Goal: Communication & Community: Participate in discussion

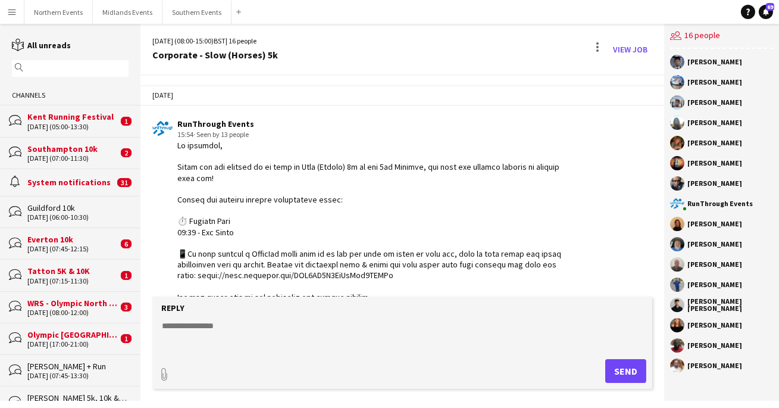
scroll to position [3447, 0]
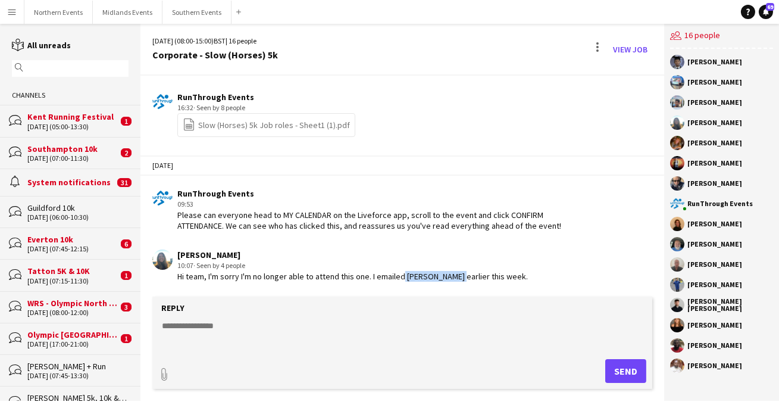
drag, startPoint x: 397, startPoint y: 277, endPoint x: 443, endPoint y: 277, distance: 46.4
click at [443, 277] on div "Hi team, I'm sorry I'm no longer able to attend this one. I emailed [PERSON_NAM…" at bounding box center [352, 276] width 351 height 11
click at [508, 277] on div "[PERSON_NAME] 10:07 · Seen by 4 people Hi team, I'm sorry I'm no longer able to…" at bounding box center [361, 265] width 419 height 33
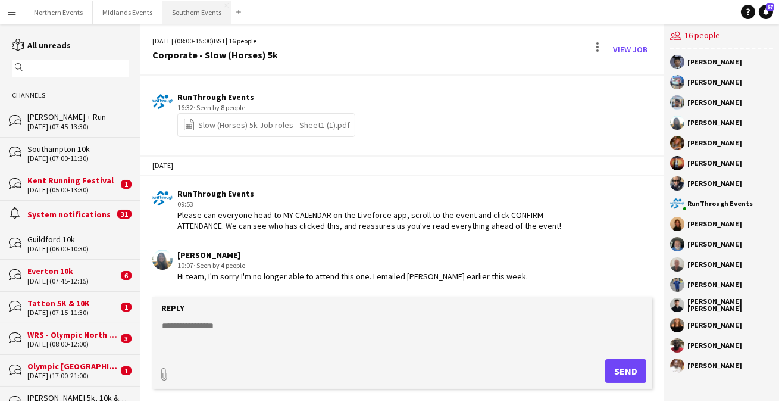
click at [190, 11] on button "Southern Events Close" at bounding box center [197, 12] width 69 height 23
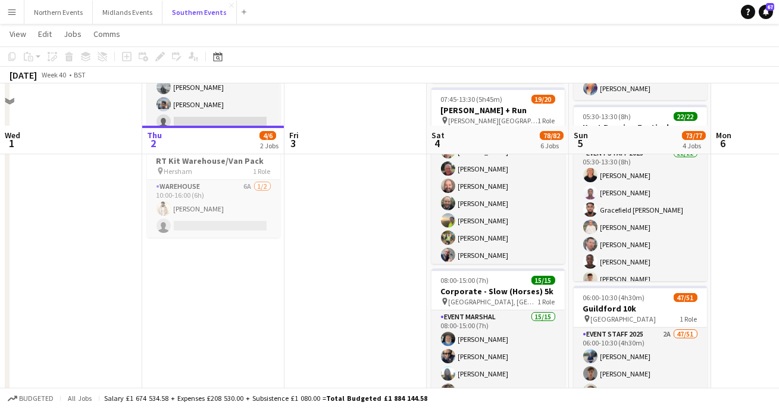
scroll to position [190, 0]
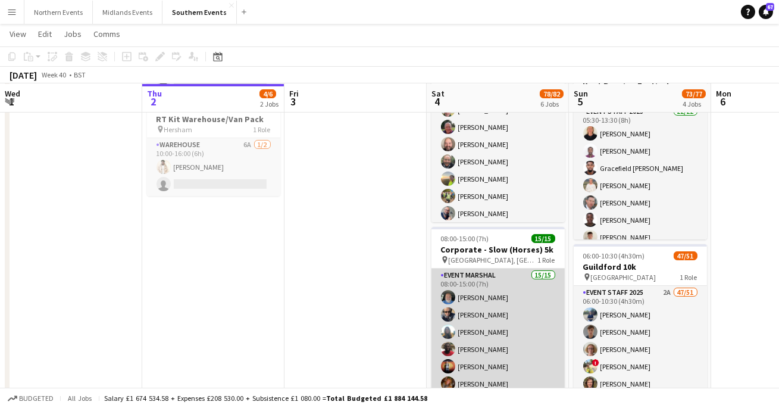
click at [479, 329] on app-card-role "Event Marshal 15/15 08:00-15:00 (7h) [PERSON_NAME] [PERSON_NAME] [PERSON_NAME] …" at bounding box center [498, 411] width 133 height 286
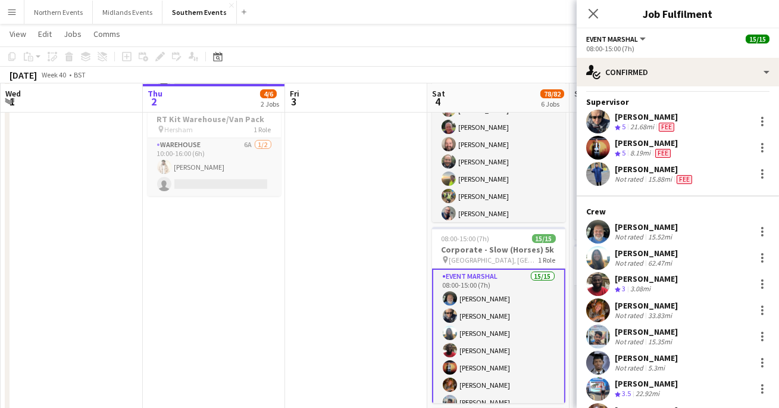
scroll to position [29, 0]
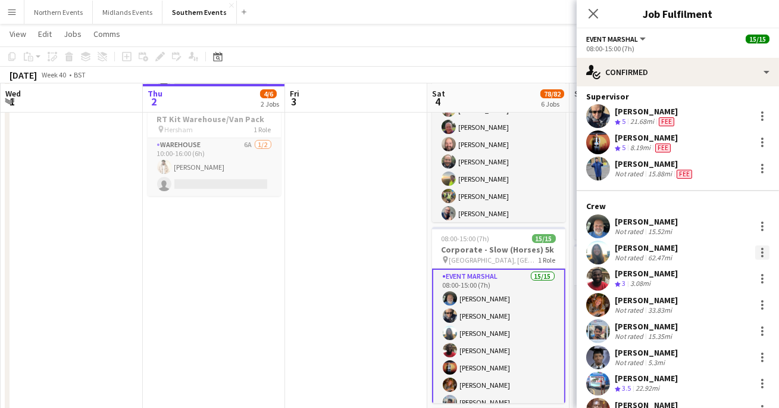
click at [762, 249] on div at bounding box center [762, 252] width 14 height 14
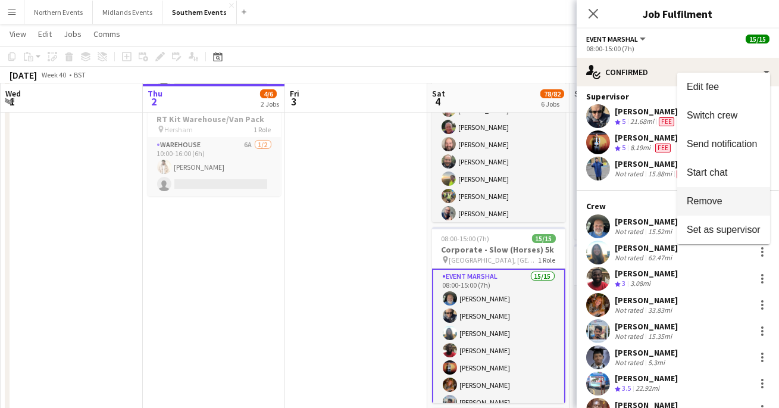
click at [708, 198] on span "Remove" at bounding box center [705, 201] width 36 height 10
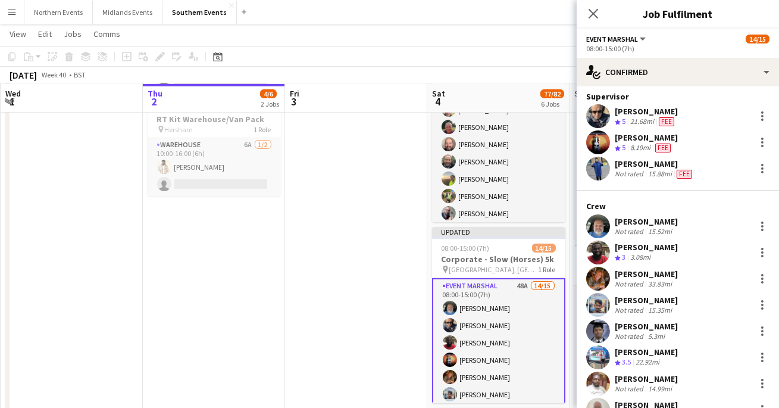
scroll to position [33, 0]
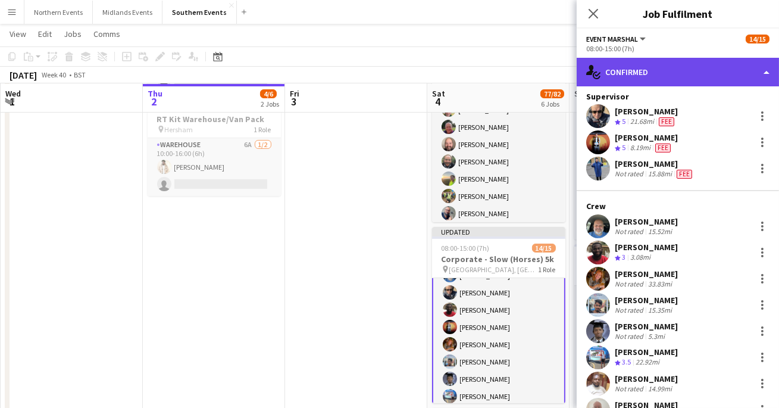
click at [680, 85] on div "single-neutral-actions-check-2 Confirmed" at bounding box center [678, 72] width 202 height 29
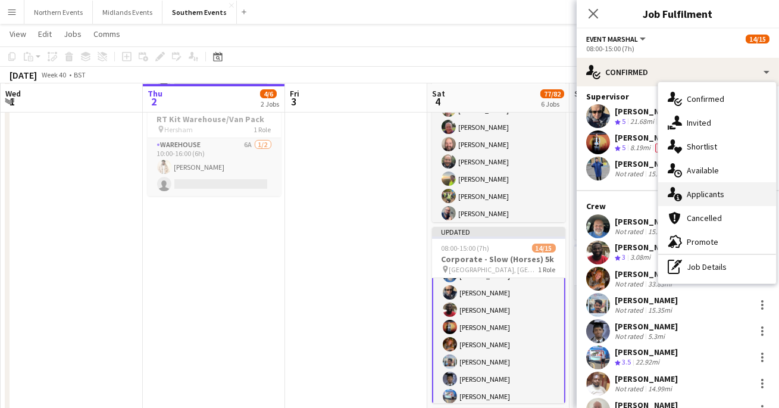
click at [692, 199] on span "Applicants" at bounding box center [706, 194] width 38 height 11
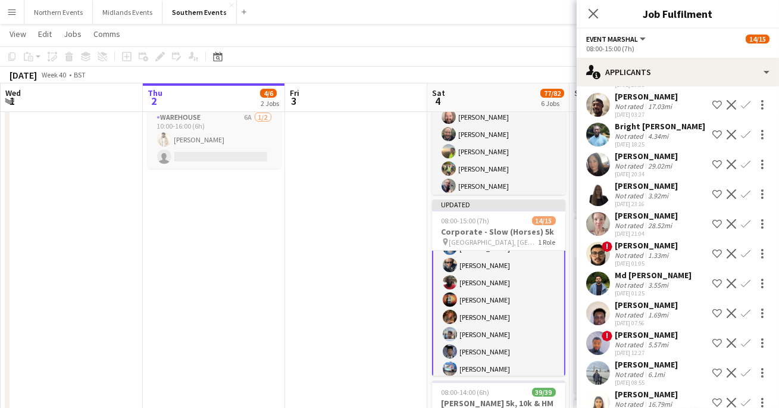
scroll to position [787, 0]
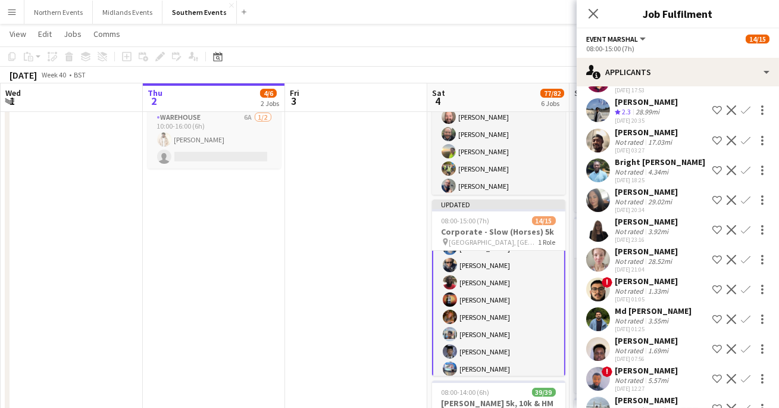
click at [615, 216] on div "[PERSON_NAME]" at bounding box center [646, 221] width 63 height 11
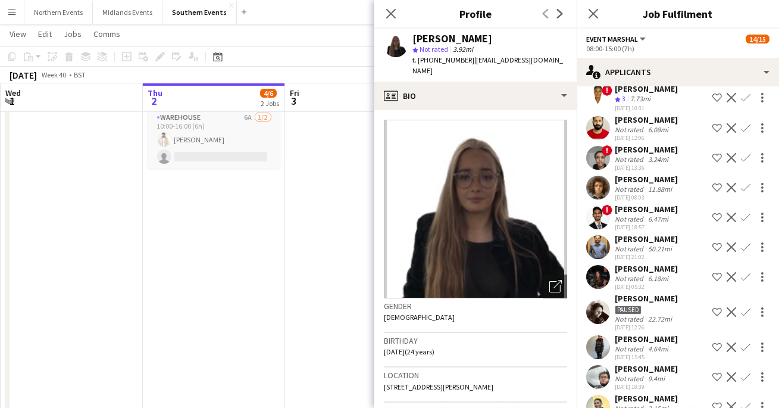
scroll to position [52, 0]
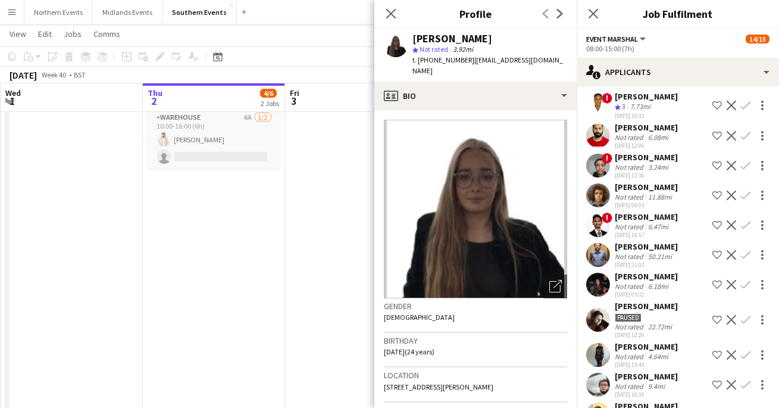
click at [608, 273] on div at bounding box center [598, 285] width 24 height 24
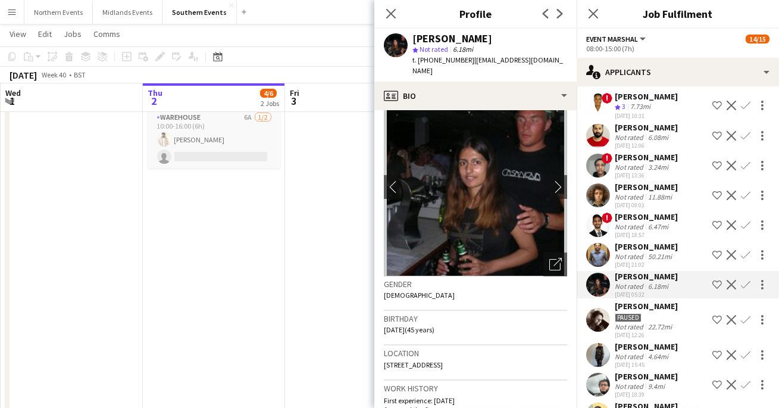
scroll to position [0, 0]
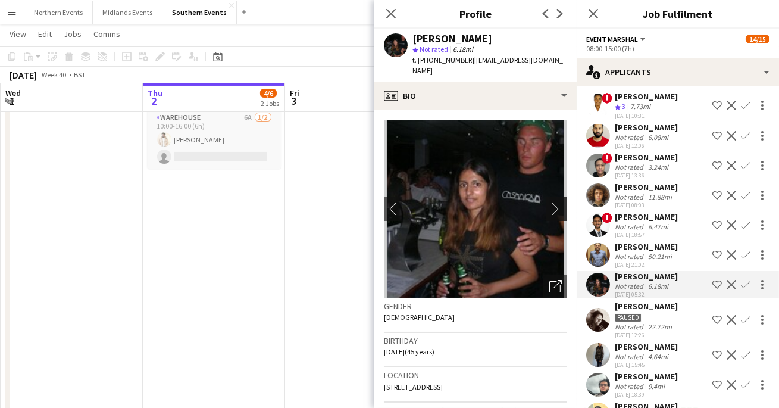
click at [563, 197] on button "chevron-right" at bounding box center [558, 209] width 24 height 24
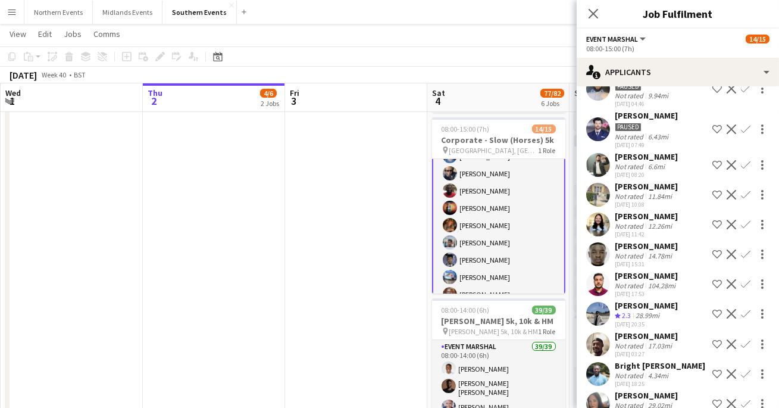
scroll to position [592, 0]
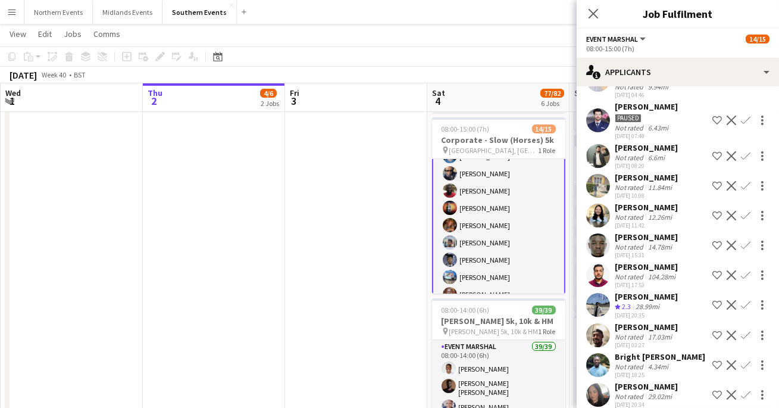
click at [596, 302] on app-user-avatar at bounding box center [598, 305] width 24 height 24
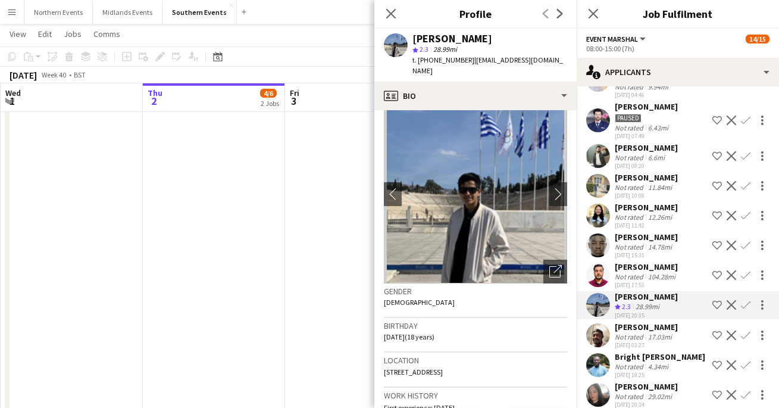
scroll to position [0, 0]
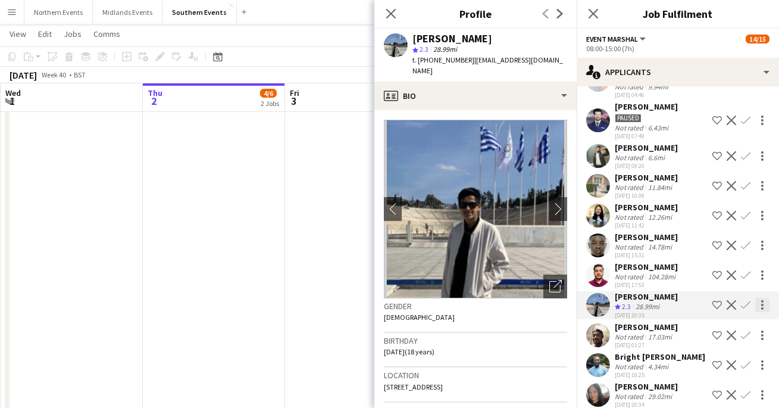
click at [768, 298] on div at bounding box center [762, 305] width 14 height 14
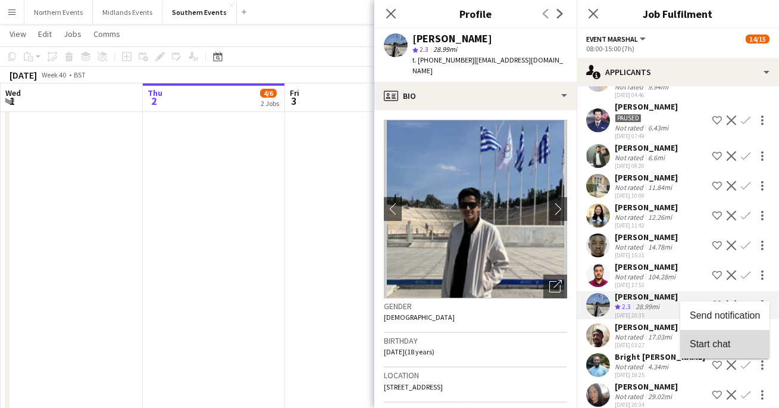
click at [712, 345] on span "Start chat" at bounding box center [710, 344] width 40 height 10
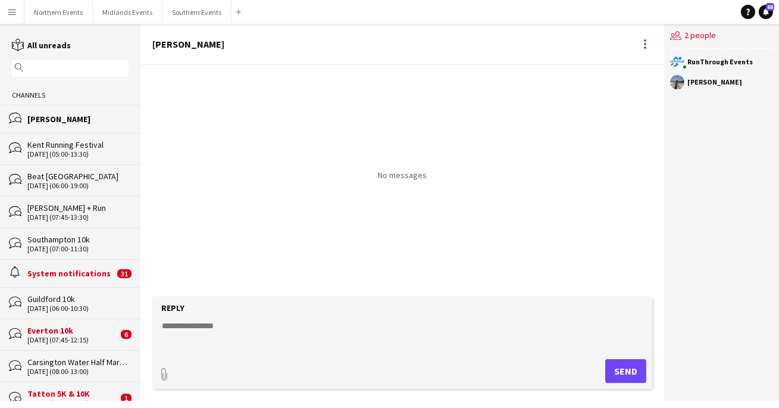
click at [239, 327] on textarea at bounding box center [405, 335] width 488 height 31
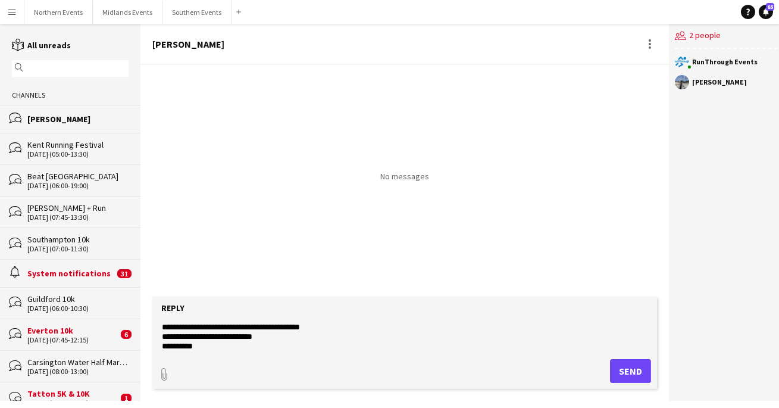
click at [270, 338] on textarea "**********" at bounding box center [405, 335] width 488 height 31
click at [239, 344] on textarea "**********" at bounding box center [405, 335] width 488 height 31
type textarea "**********"
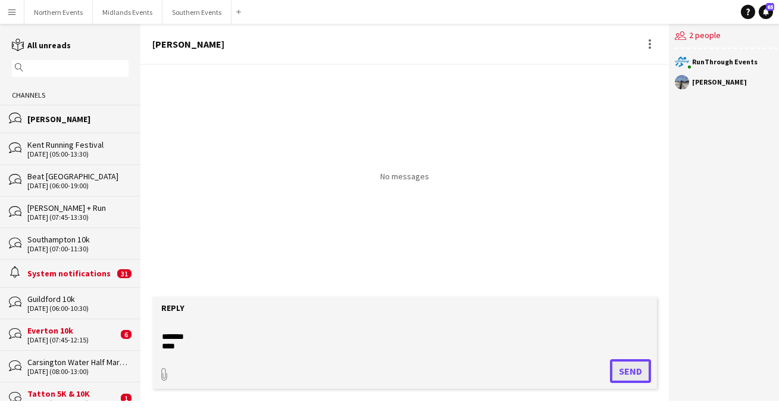
click at [613, 367] on button "Send" at bounding box center [630, 371] width 41 height 24
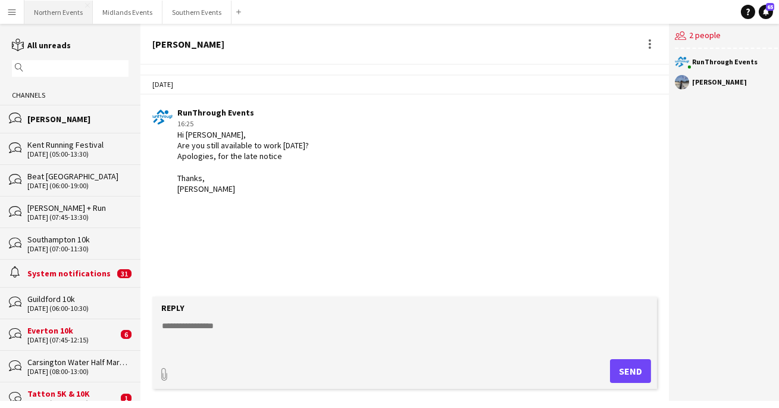
click at [52, 14] on button "Northern Events Close" at bounding box center [58, 12] width 68 height 23
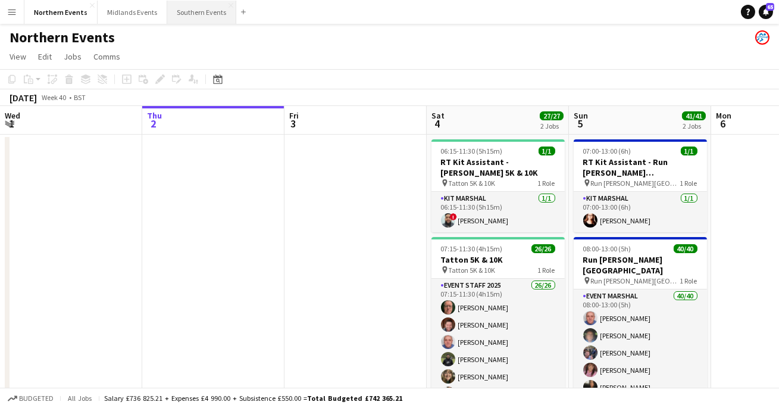
click at [197, 15] on button "Southern Events Close" at bounding box center [201, 12] width 69 height 23
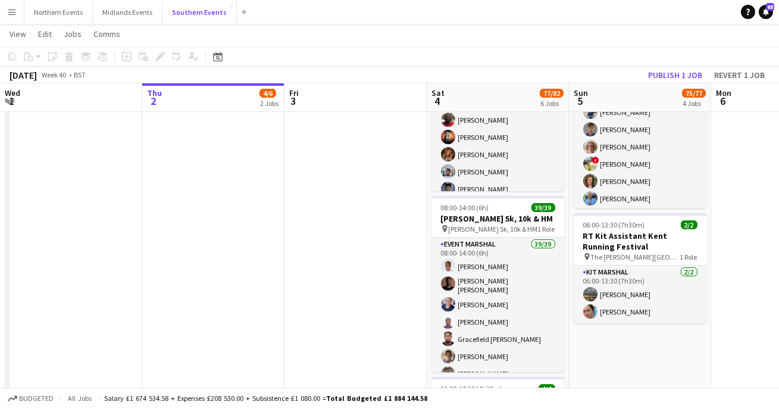
scroll to position [332, 0]
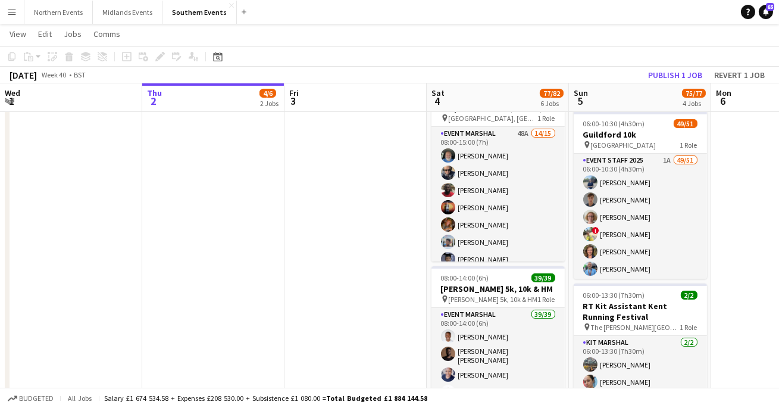
click at [17, 8] on button "Menu" at bounding box center [12, 12] width 24 height 24
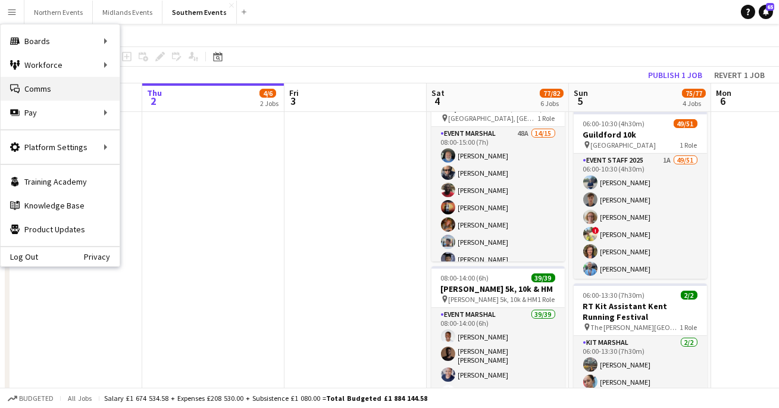
click at [38, 86] on link "Comms Comms" at bounding box center [60, 89] width 119 height 24
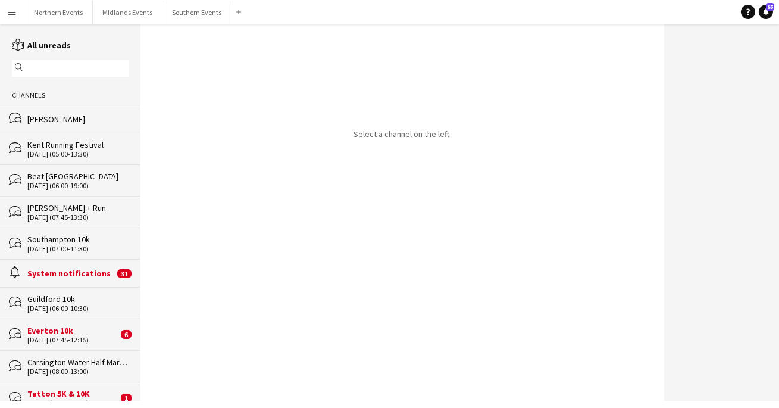
click at [103, 110] on div "bubbles [PERSON_NAME]" at bounding box center [70, 118] width 140 height 27
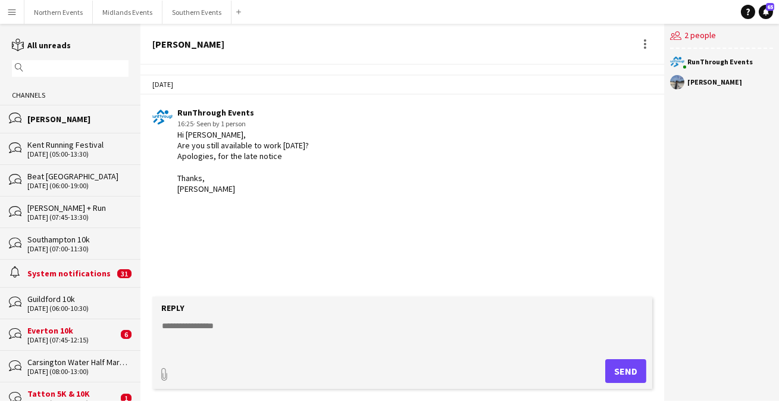
click at [226, 326] on textarea at bounding box center [405, 335] width 488 height 31
type textarea "*"
type textarea "**********"
click at [637, 371] on button "Send" at bounding box center [625, 371] width 41 height 24
click at [207, 8] on button "Southern Events Close" at bounding box center [197, 12] width 69 height 23
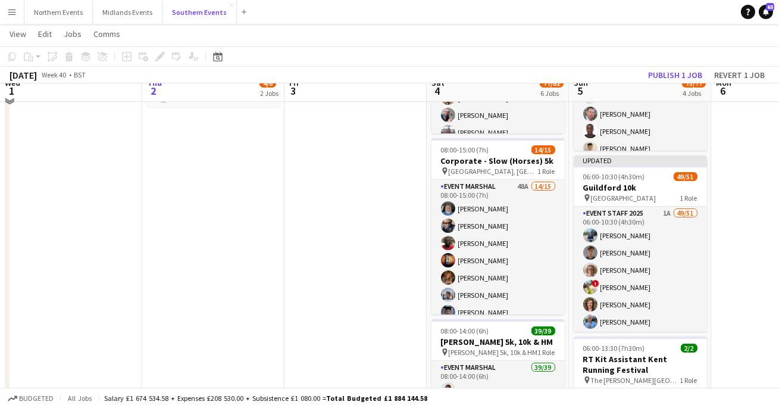
scroll to position [280, 0]
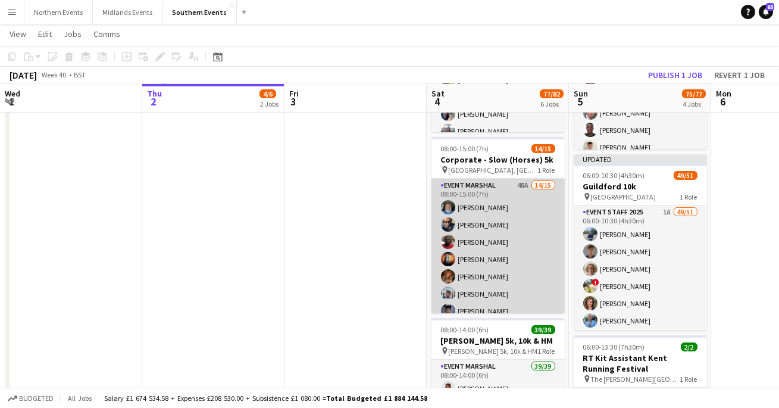
click at [473, 238] on app-card-role "Event Marshal 48A 14/15 08:00-15:00 (7h) [PERSON_NAME] [PERSON_NAME] [PERSON_NA…" at bounding box center [498, 322] width 133 height 286
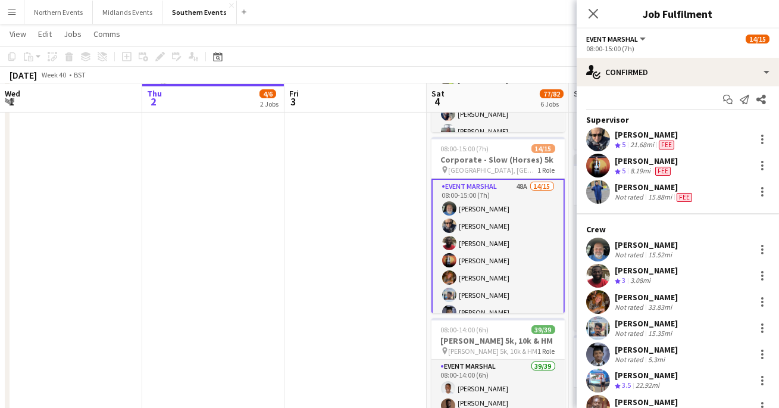
scroll to position [0, 0]
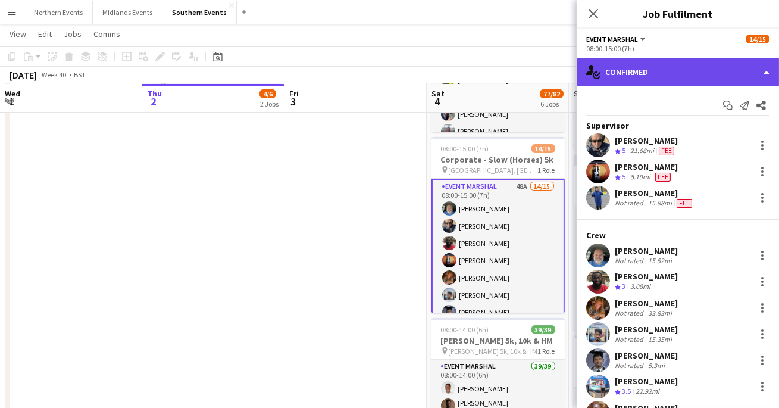
click at [680, 65] on div "single-neutral-actions-check-2 Confirmed" at bounding box center [678, 72] width 202 height 29
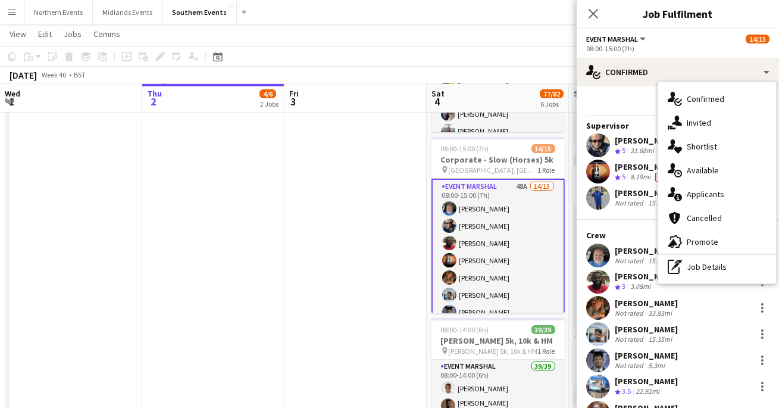
click at [621, 101] on div "Start chat Send notification Share" at bounding box center [677, 106] width 183 height 20
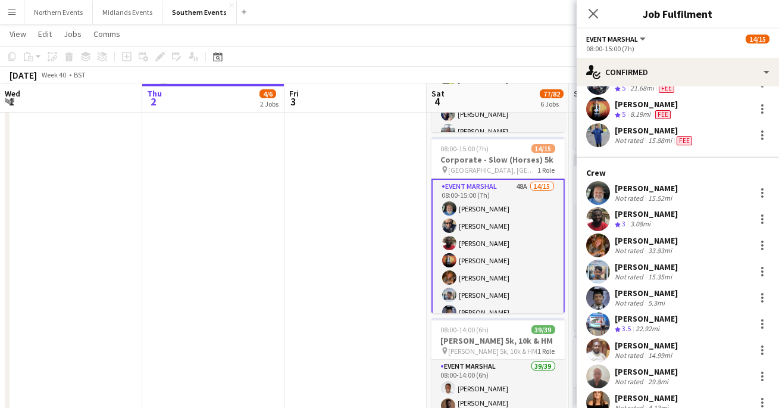
scroll to position [64, 0]
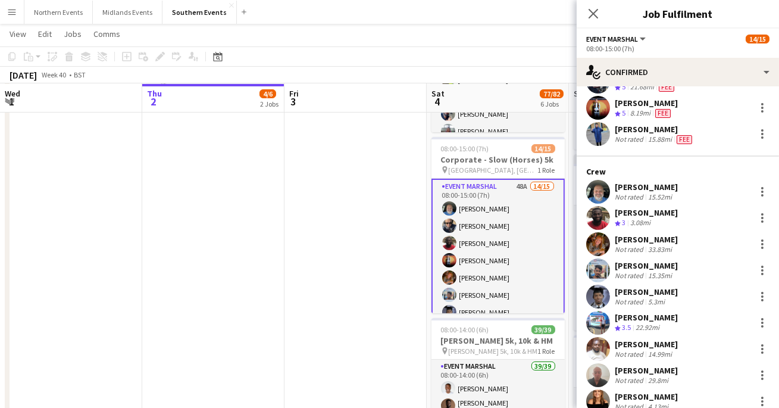
click at [605, 240] on app-user-avatar at bounding box center [598, 244] width 24 height 24
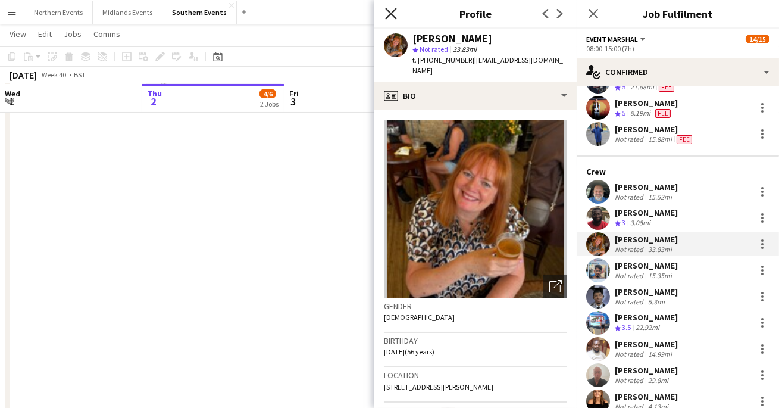
click at [395, 10] on icon at bounding box center [390, 13] width 11 height 11
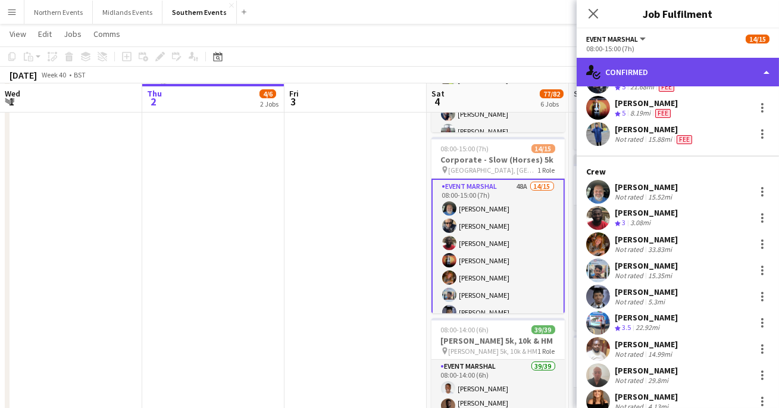
click at [625, 72] on div "single-neutral-actions-check-2 Confirmed" at bounding box center [678, 72] width 202 height 29
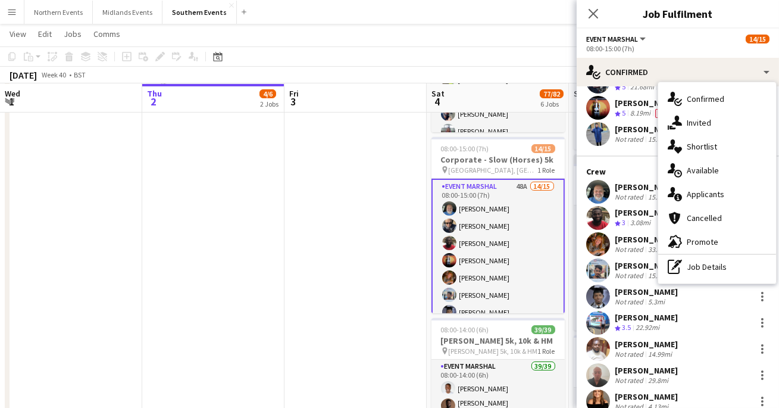
click at [639, 19] on h3 "Job Fulfilment" at bounding box center [678, 13] width 202 height 15
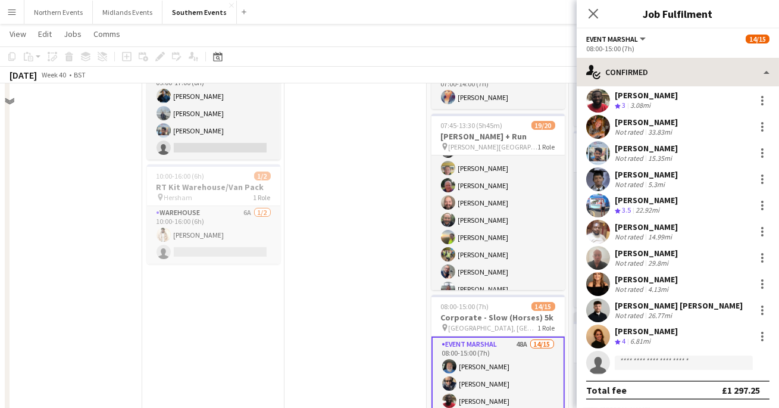
scroll to position [78, 0]
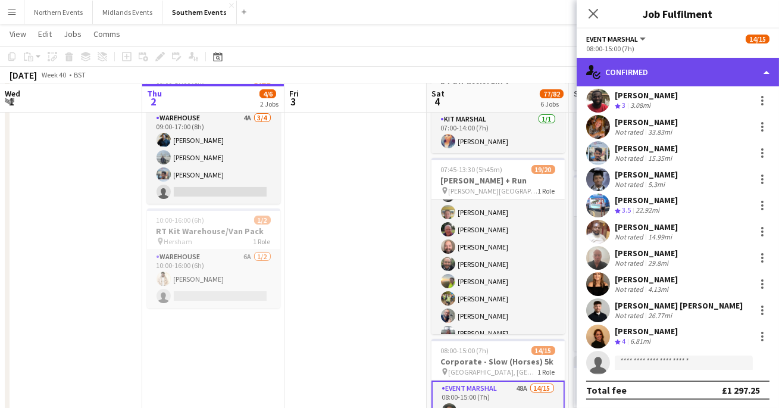
click at [692, 70] on div "single-neutral-actions-check-2 Confirmed" at bounding box center [678, 72] width 202 height 29
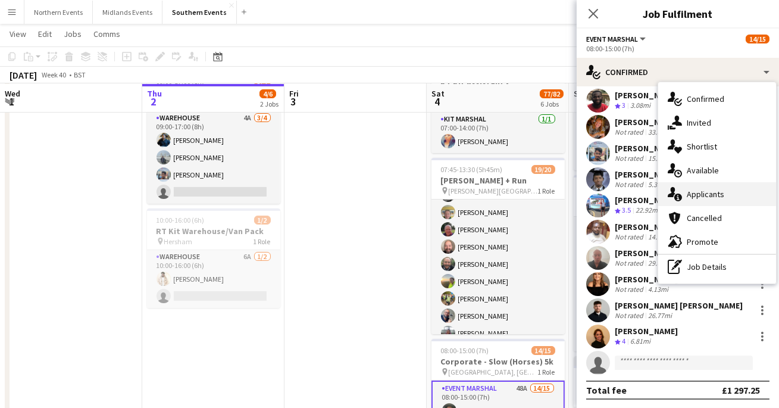
click at [700, 192] on span "Applicants" at bounding box center [706, 194] width 38 height 11
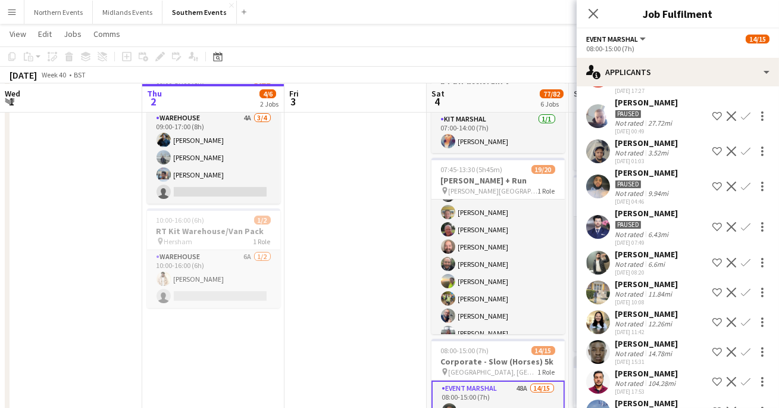
scroll to position [487, 0]
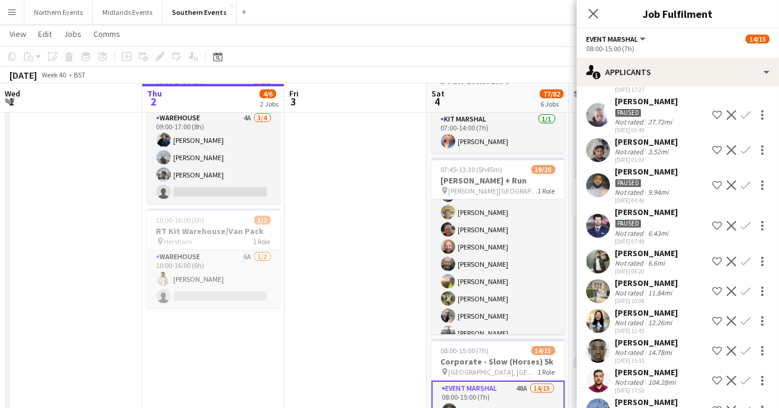
click at [585, 308] on div "[PERSON_NAME] Not rated 12.26mi [DATE] 11:42 Shortlist crew Decline Confirm" at bounding box center [678, 320] width 202 height 27
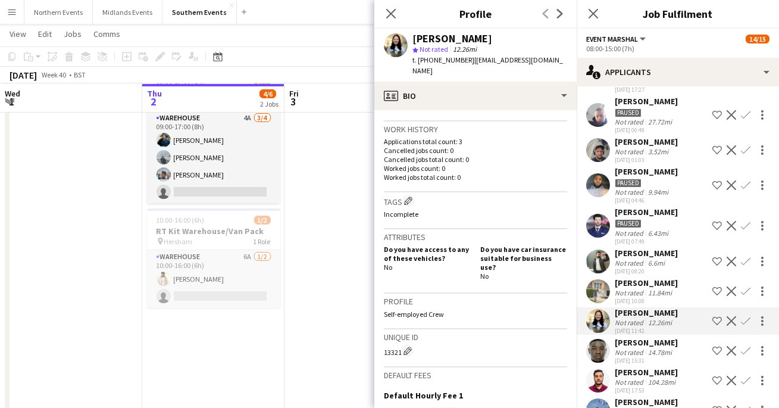
scroll to position [290, 0]
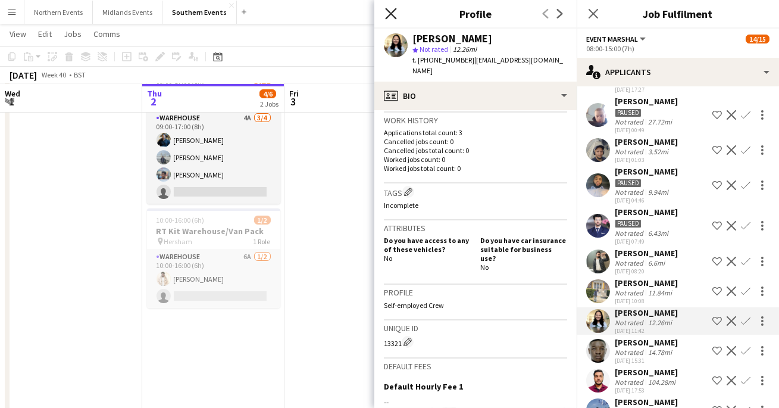
click at [386, 15] on icon "Close pop-in" at bounding box center [390, 13] width 11 height 11
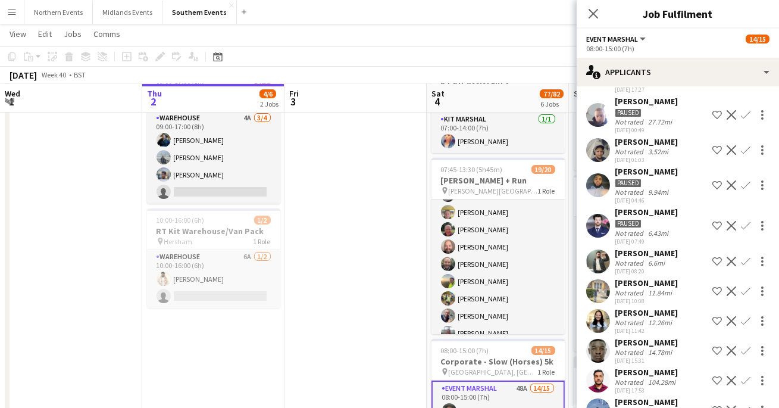
click at [10, 8] on app-icon "Menu" at bounding box center [12, 12] width 10 height 10
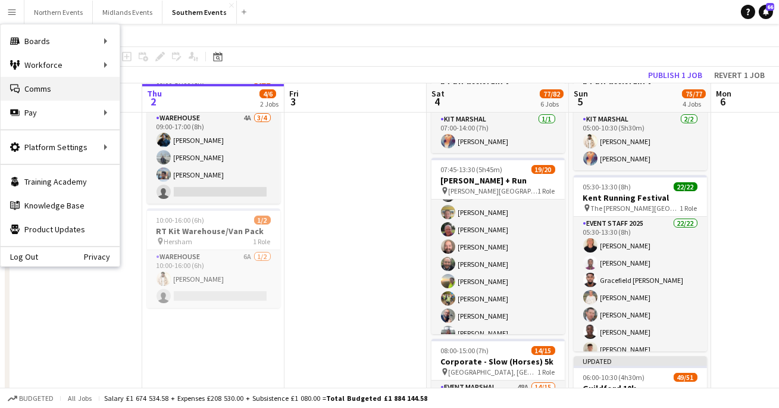
click at [56, 89] on link "Comms Comms" at bounding box center [60, 89] width 119 height 24
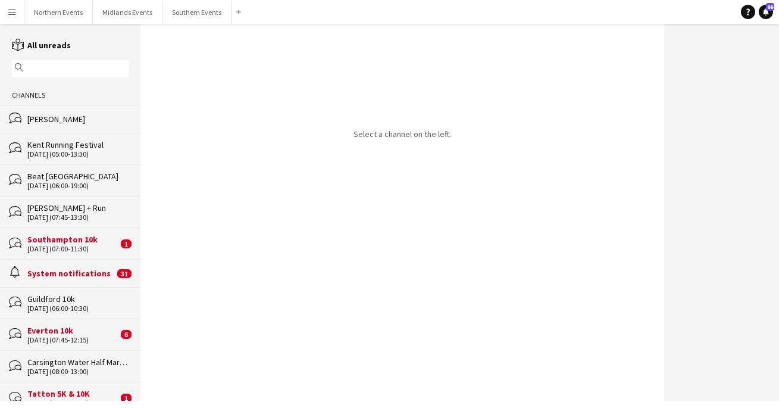
click at [99, 115] on div "[PERSON_NAME]" at bounding box center [77, 119] width 101 height 11
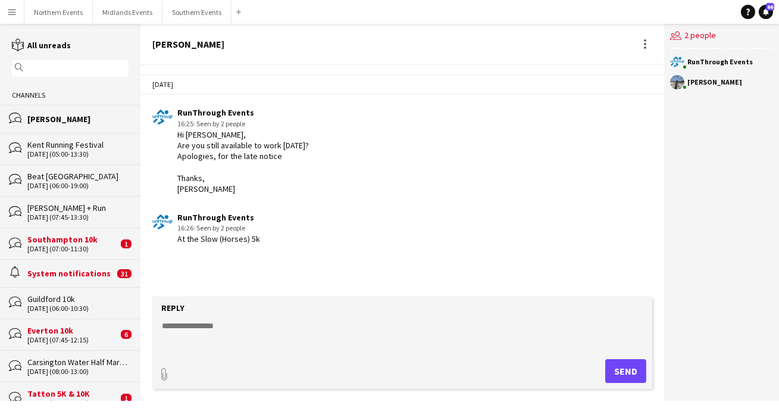
click at [6, 2] on button "Menu" at bounding box center [12, 12] width 24 height 24
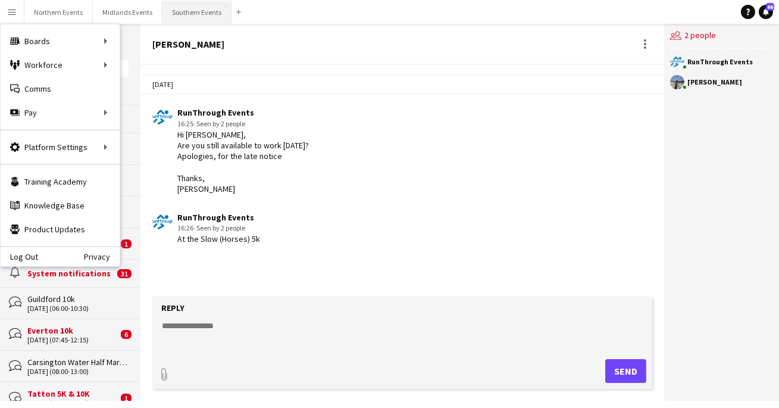
click at [181, 17] on button "Southern Events Close" at bounding box center [197, 12] width 69 height 23
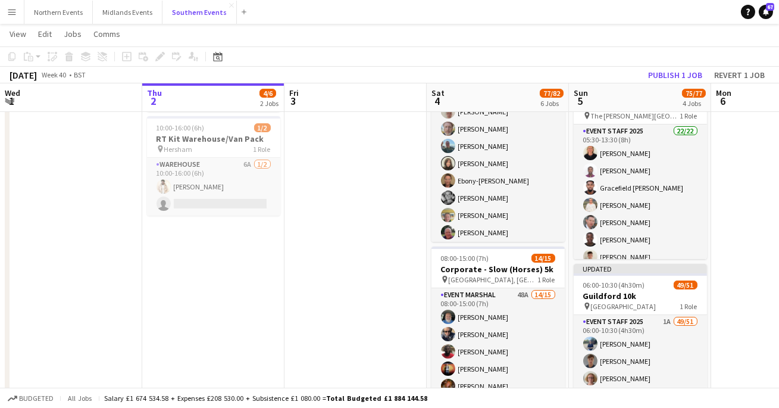
scroll to position [64, 0]
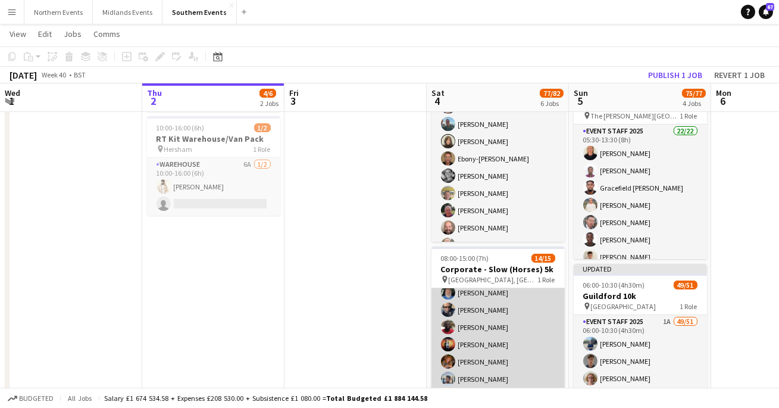
click at [474, 329] on app-card-role "Event Marshal 48A 14/15 08:00-15:00 (7h) [PERSON_NAME] [PERSON_NAME] [PERSON_NA…" at bounding box center [498, 407] width 133 height 286
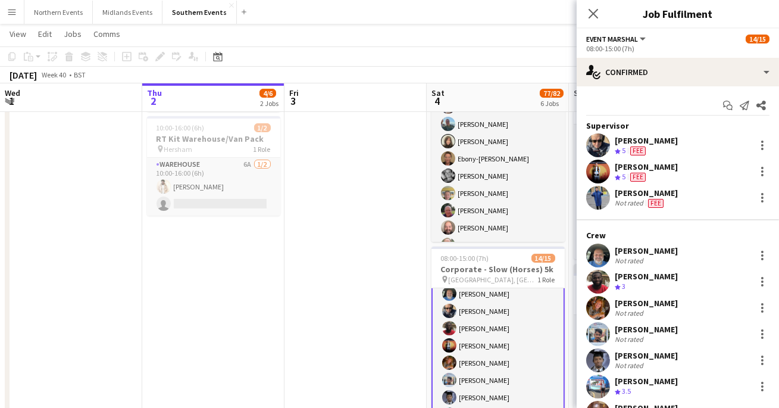
scroll to position [26, 0]
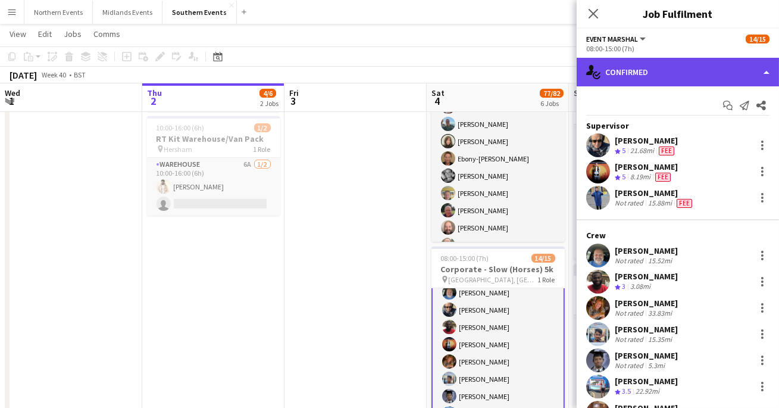
click at [696, 73] on div "single-neutral-actions-check-2 Confirmed" at bounding box center [678, 72] width 202 height 29
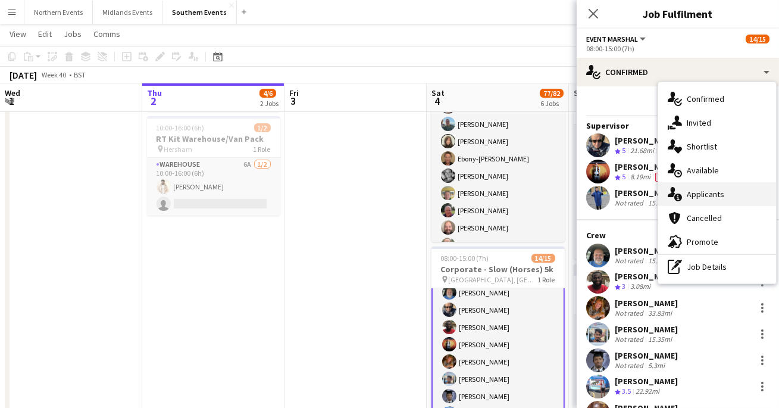
click at [708, 189] on span "Applicants" at bounding box center [706, 194] width 38 height 11
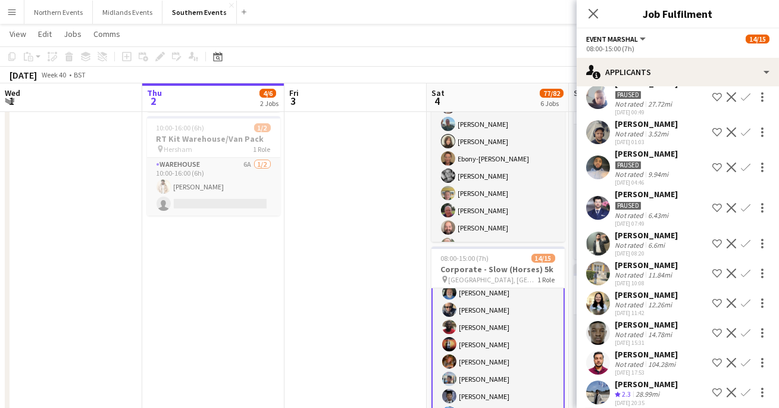
scroll to position [513, 0]
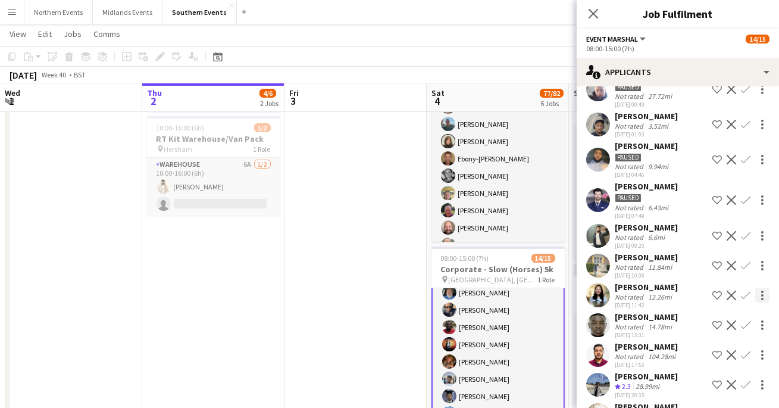
click at [761, 288] on div at bounding box center [762, 295] width 14 height 14
click at [729, 332] on span "Start chat" at bounding box center [710, 334] width 40 height 10
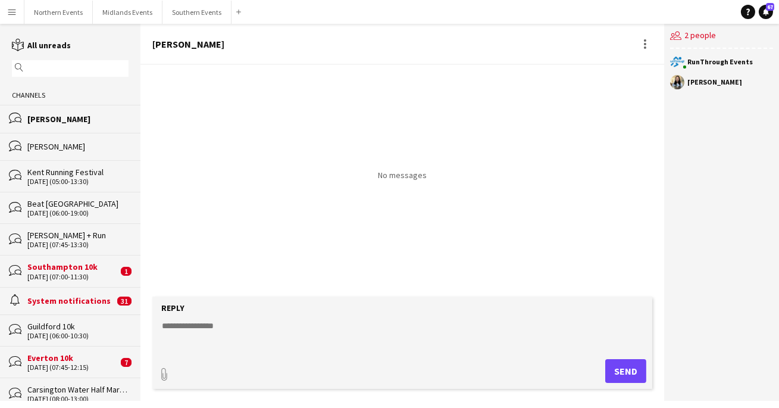
click at [305, 315] on form "Reply paperclip Send" at bounding box center [402, 342] width 500 height 92
click at [298, 326] on textarea at bounding box center [405, 335] width 488 height 31
type textarea "**********"
click at [618, 358] on form "**********" at bounding box center [404, 342] width 505 height 92
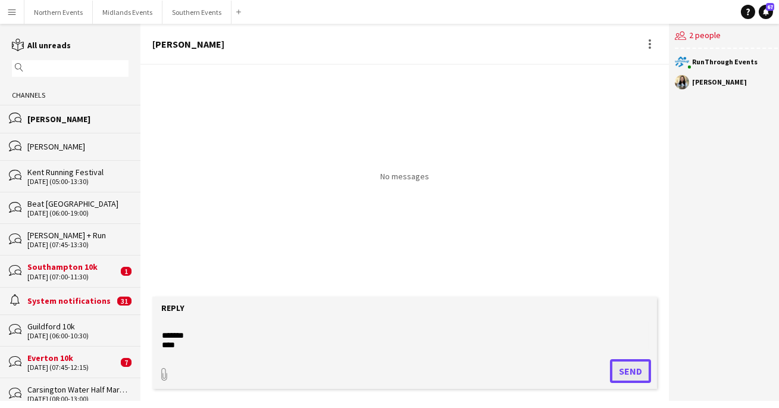
click at [619, 361] on button "Send" at bounding box center [630, 371] width 41 height 24
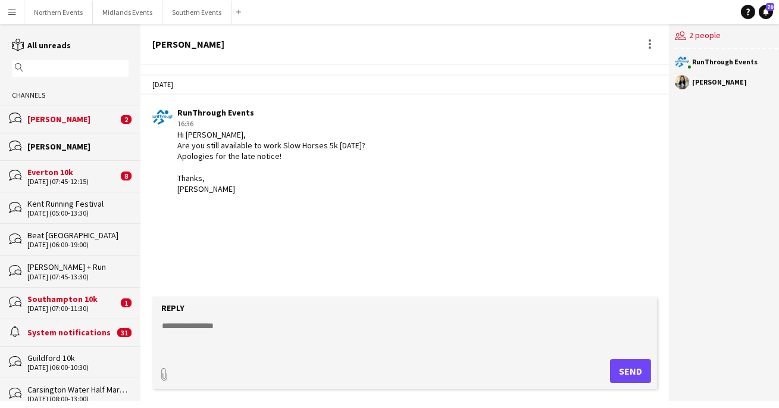
click at [81, 142] on div "[PERSON_NAME]" at bounding box center [77, 146] width 101 height 11
click at [71, 121] on div "[PERSON_NAME]" at bounding box center [72, 119] width 90 height 11
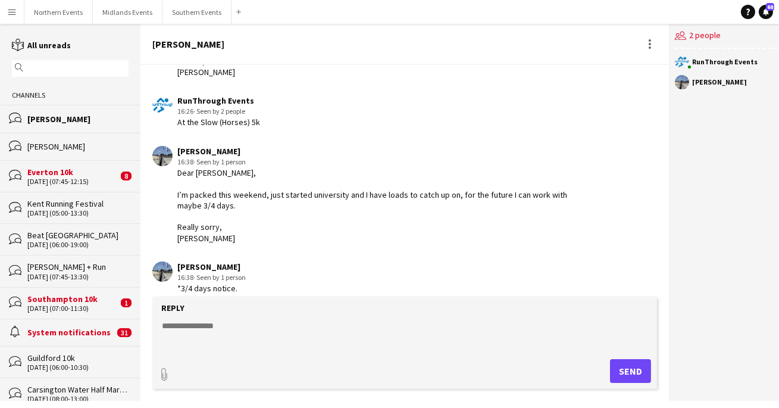
scroll to position [127, 0]
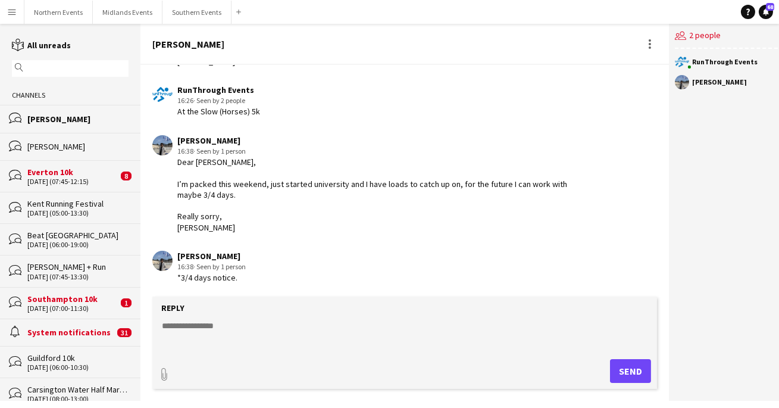
click at [212, 325] on textarea at bounding box center [405, 335] width 488 height 31
click at [209, 347] on textarea "**********" at bounding box center [405, 335] width 488 height 31
type textarea "**********"
click at [620, 376] on button "Send" at bounding box center [630, 371] width 41 height 24
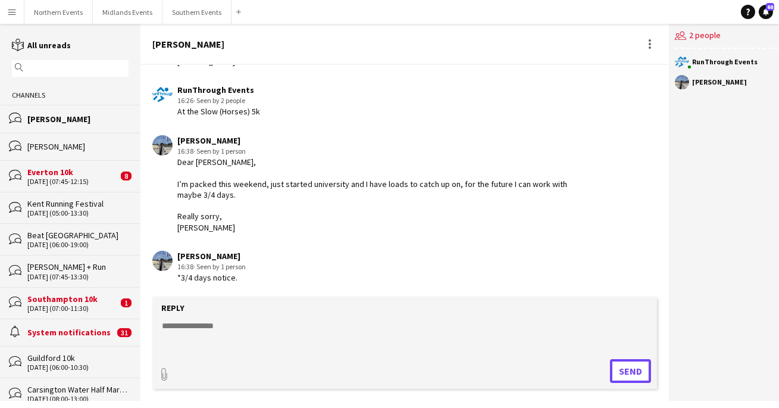
scroll to position [189, 0]
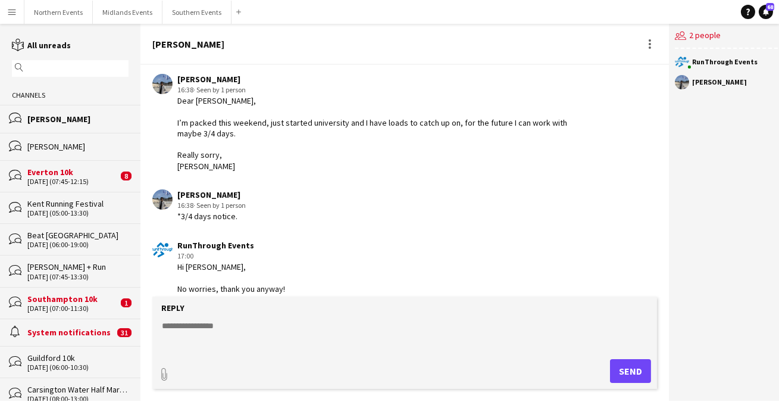
click at [110, 146] on div "[PERSON_NAME]" at bounding box center [77, 146] width 101 height 11
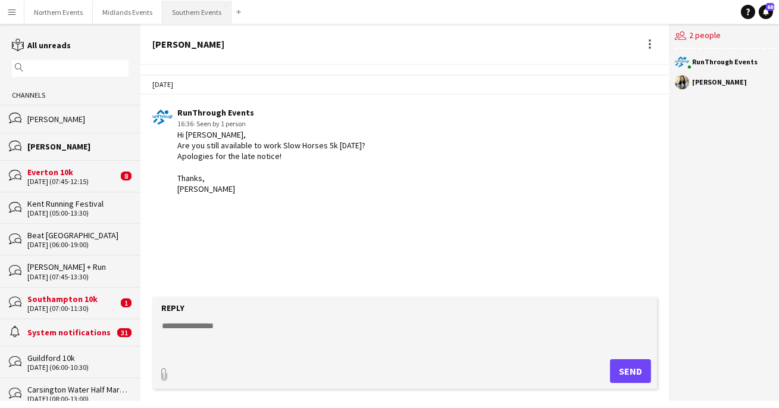
click at [197, 13] on button "Southern Events Close" at bounding box center [197, 12] width 69 height 23
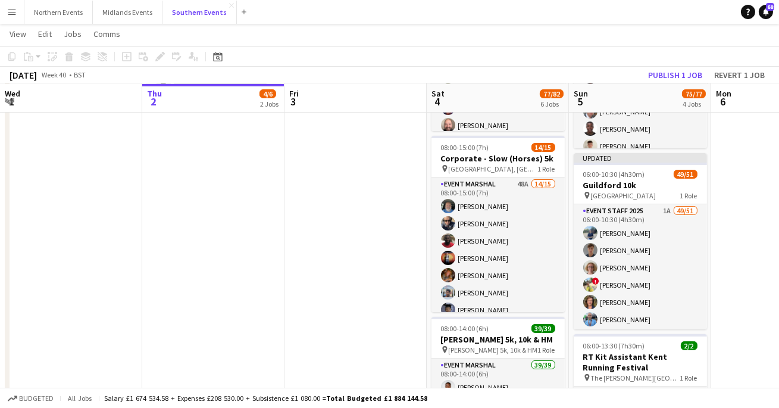
scroll to position [283, 0]
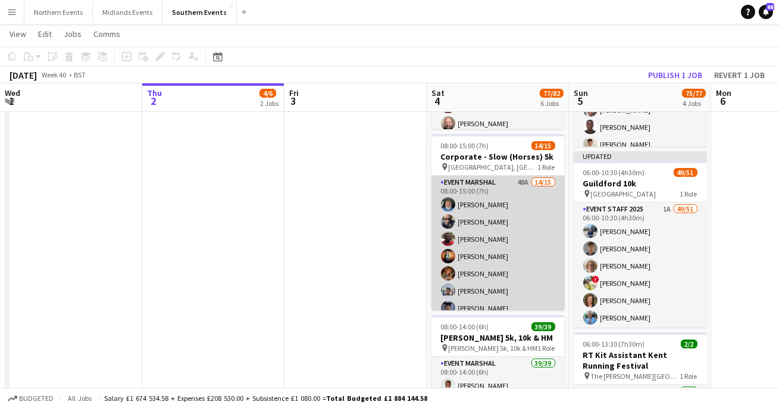
click at [502, 268] on app-card-role "Event Marshal 48A 14/15 08:00-15:00 (7h) [PERSON_NAME] [PERSON_NAME] [PERSON_NA…" at bounding box center [498, 319] width 133 height 286
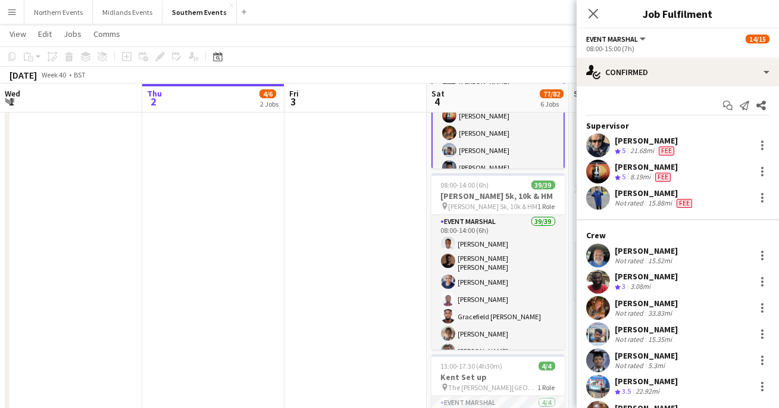
scroll to position [181, 0]
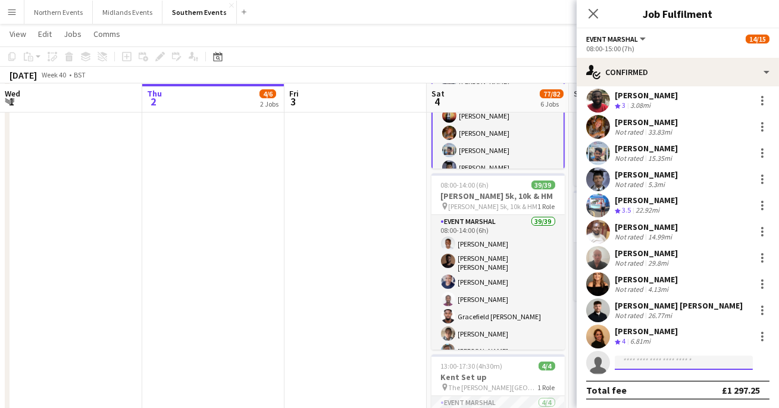
click at [652, 358] on input at bounding box center [684, 362] width 138 height 14
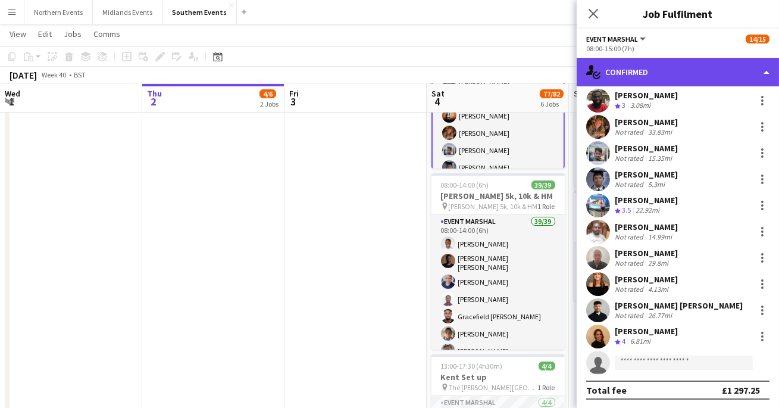
click at [691, 73] on div "single-neutral-actions-check-2 Confirmed" at bounding box center [678, 72] width 202 height 29
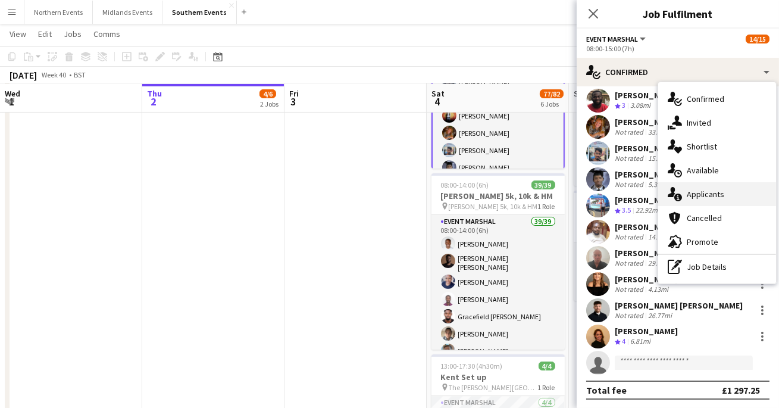
click at [686, 192] on div "single-neutral-actions-information Applicants" at bounding box center [717, 194] width 118 height 24
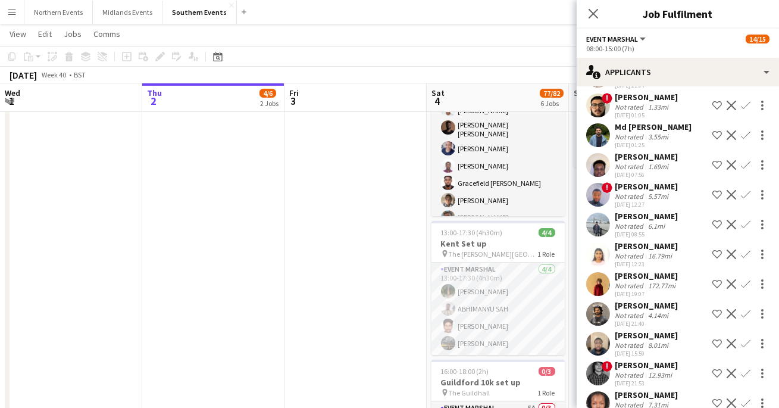
scroll to position [541, 0]
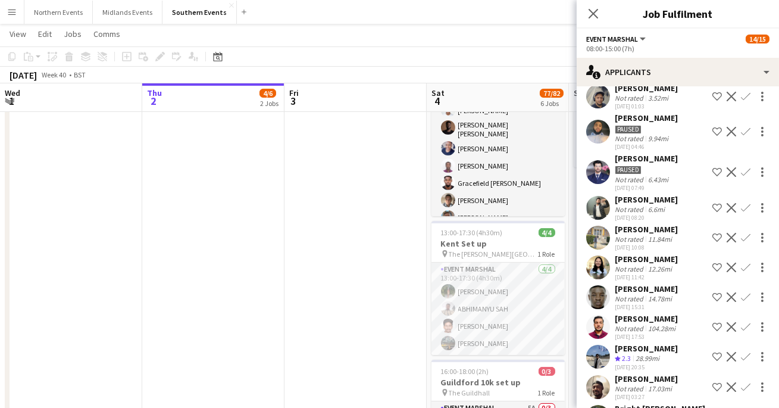
click at [749, 263] on app-icon "Confirm" at bounding box center [746, 268] width 10 height 10
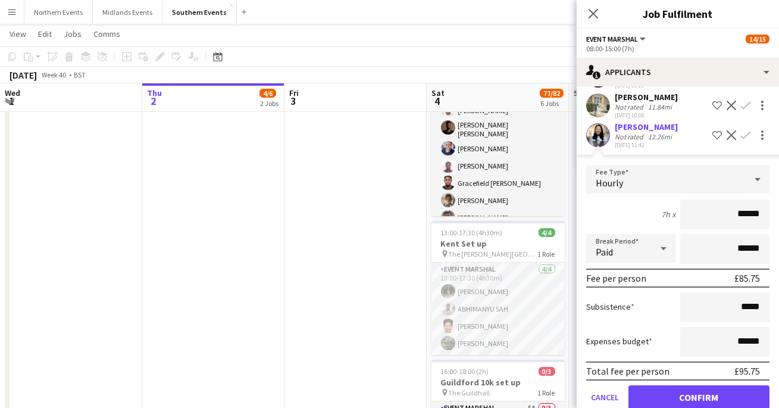
scroll to position [681, 0]
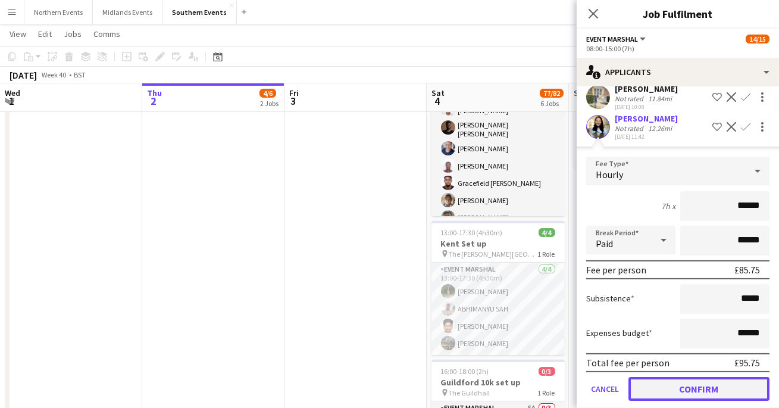
click at [725, 377] on button "Confirm" at bounding box center [699, 389] width 141 height 24
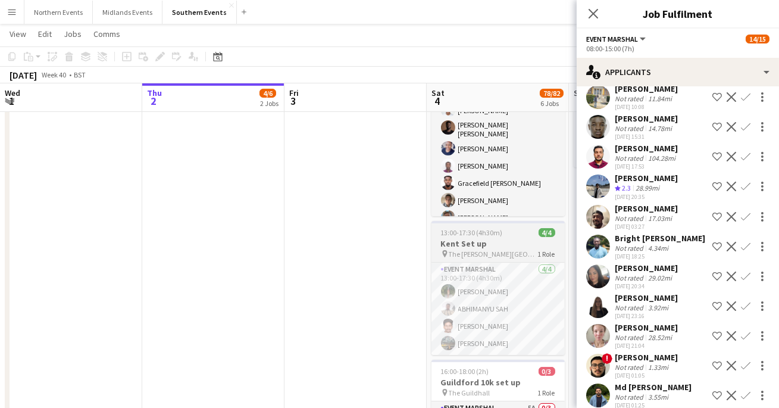
click at [467, 262] on div "Event Marshal [DATE] 13:00-17:30 (4h30m) [PERSON_NAME] [PERSON_NAME] [PERSON_NA…" at bounding box center [498, 308] width 133 height 93
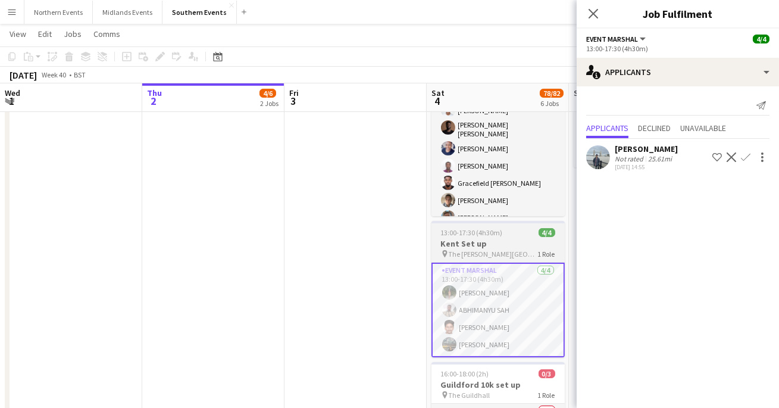
scroll to position [0, 0]
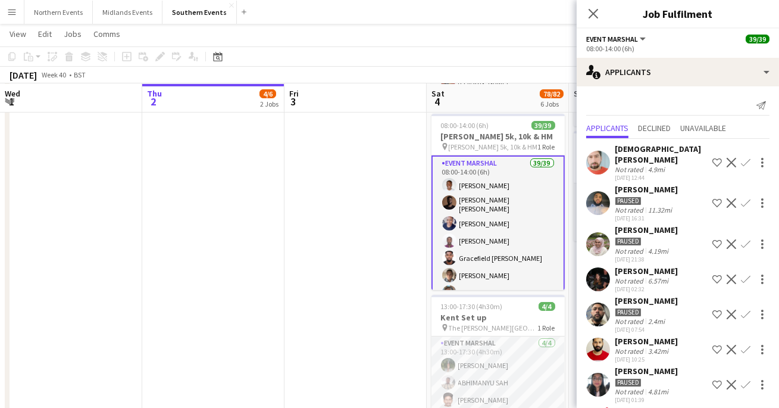
scroll to position [479, 0]
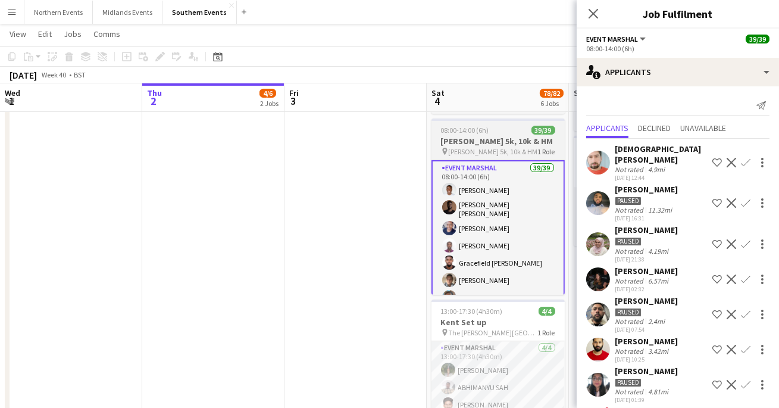
click at [474, 136] on h3 "[PERSON_NAME] 5k, 10k & HM" at bounding box center [498, 141] width 133 height 11
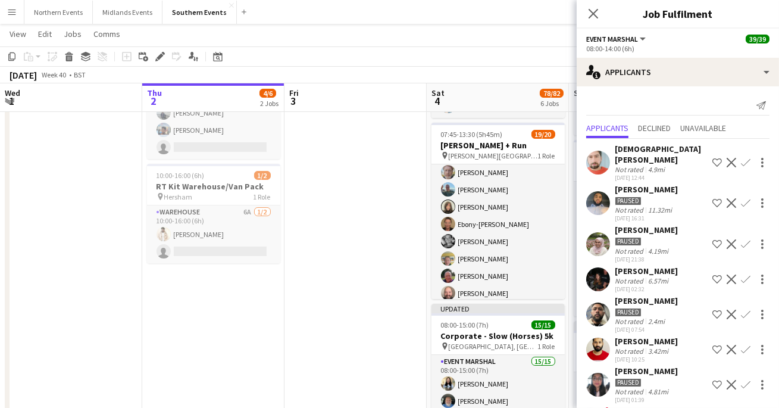
scroll to position [46, 0]
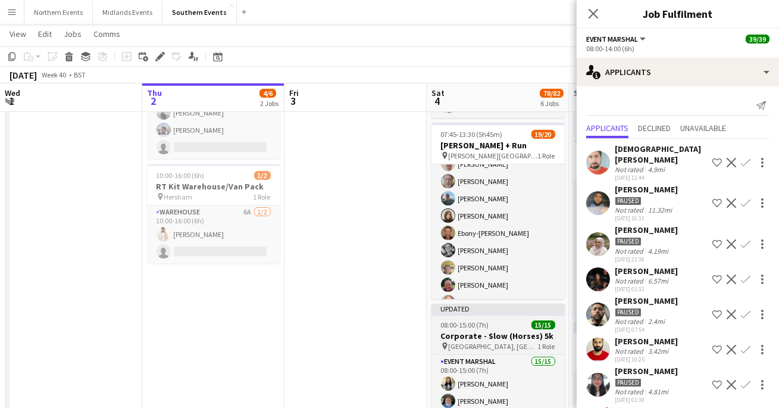
click at [475, 341] on div "pin [STREET_ADDRESS] Role" at bounding box center [498, 346] width 133 height 10
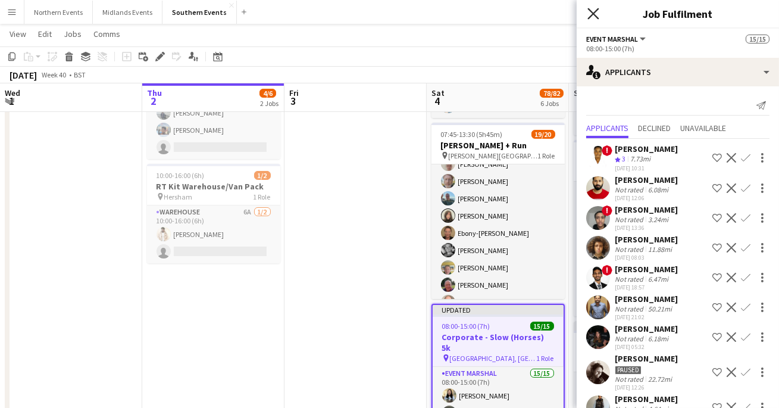
click at [596, 13] on icon "Close pop-in" at bounding box center [593, 13] width 11 height 11
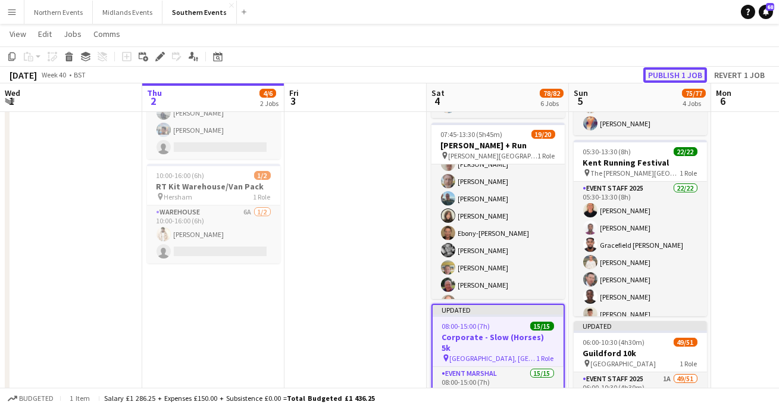
click at [688, 72] on button "Publish 1 job" at bounding box center [676, 74] width 64 height 15
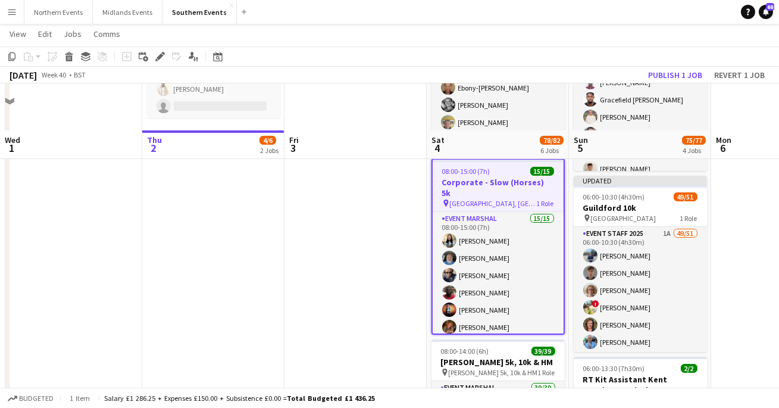
scroll to position [310, 0]
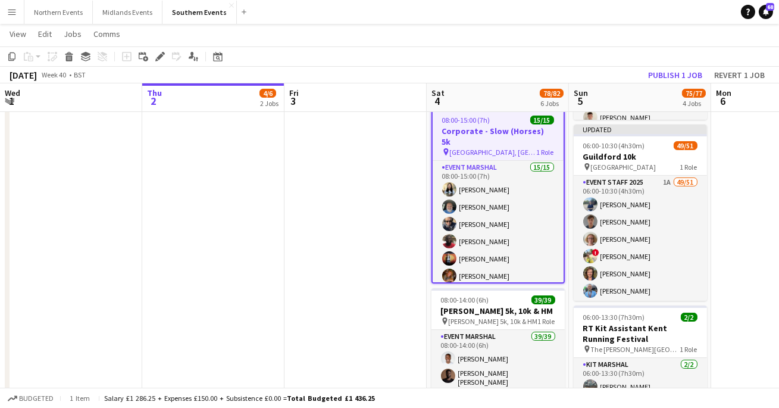
click at [467, 132] on h3 "Corporate - Slow (Horses) 5k" at bounding box center [498, 136] width 131 height 21
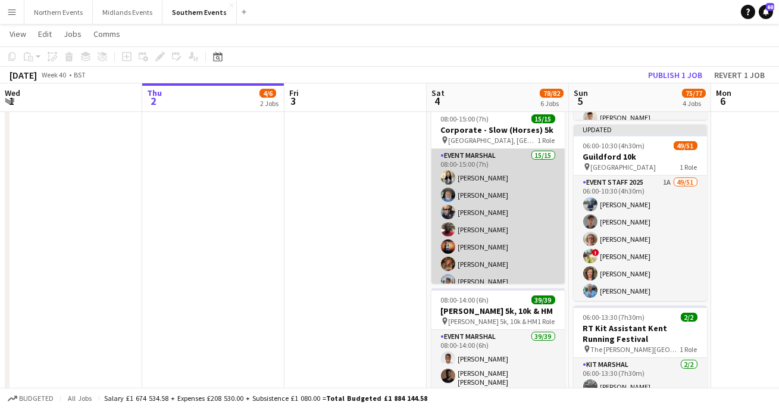
click at [506, 241] on app-card-role "Event Marshal 15/15 08:00-15:00 (7h) [PERSON_NAME] [PERSON_NAME] [PERSON_NAME] …" at bounding box center [498, 292] width 133 height 286
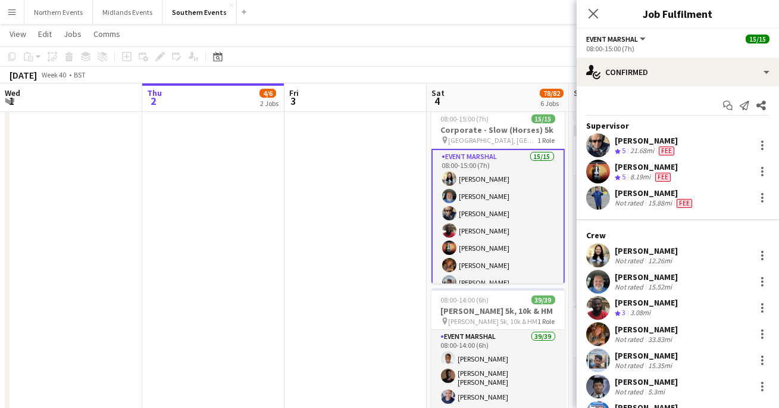
scroll to position [181, 0]
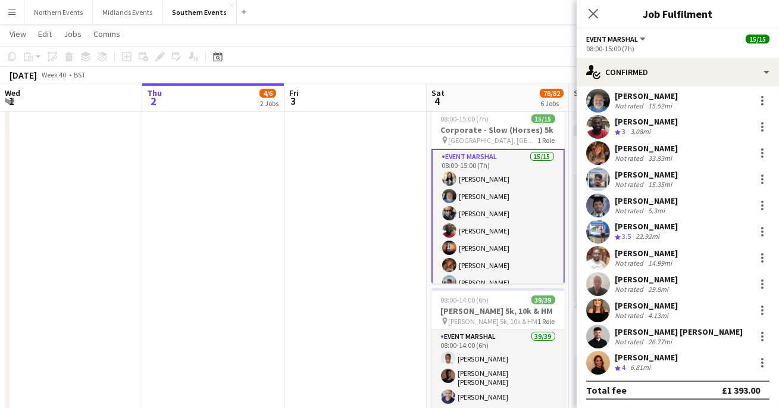
click at [387, 217] on app-date-cell at bounding box center [356, 287] width 142 height 927
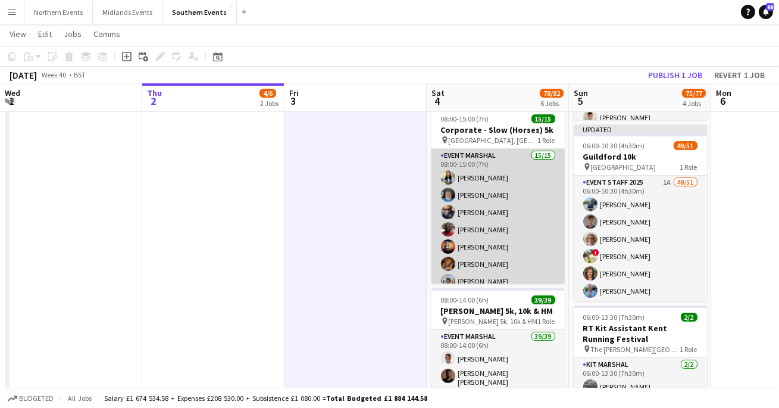
scroll to position [0, 0]
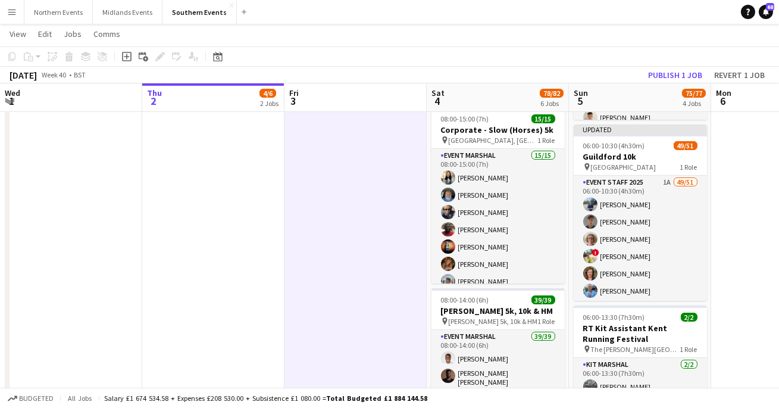
click at [15, 13] on app-icon "Menu" at bounding box center [12, 12] width 10 height 10
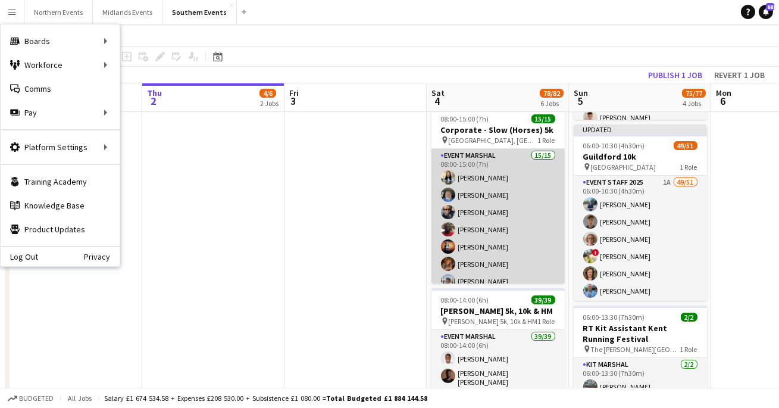
click at [472, 152] on app-card-role "Event Marshal 15/15 08:00-15:00 (7h) [PERSON_NAME] [PERSON_NAME] [PERSON_NAME] …" at bounding box center [498, 292] width 133 height 286
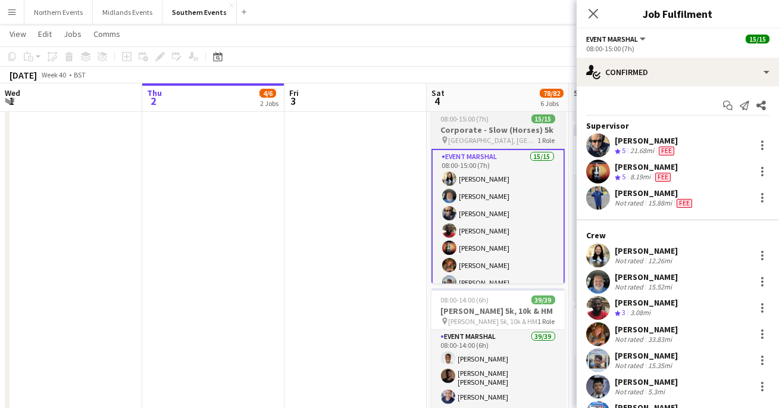
click at [472, 135] on h3 "Corporate - Slow (Horses) 5k" at bounding box center [498, 129] width 133 height 11
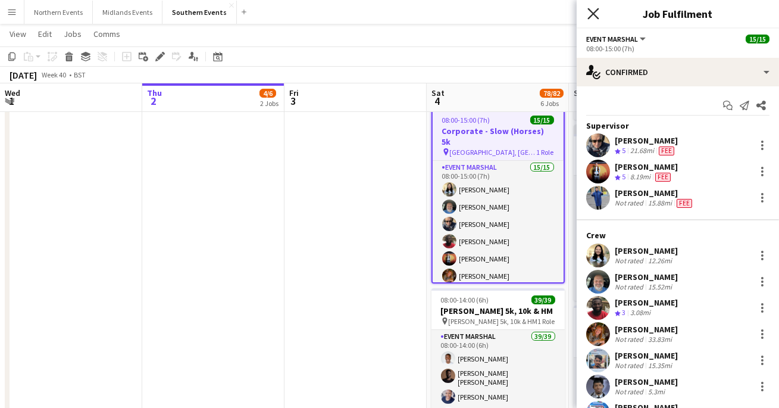
click at [596, 17] on icon at bounding box center [593, 13] width 11 height 11
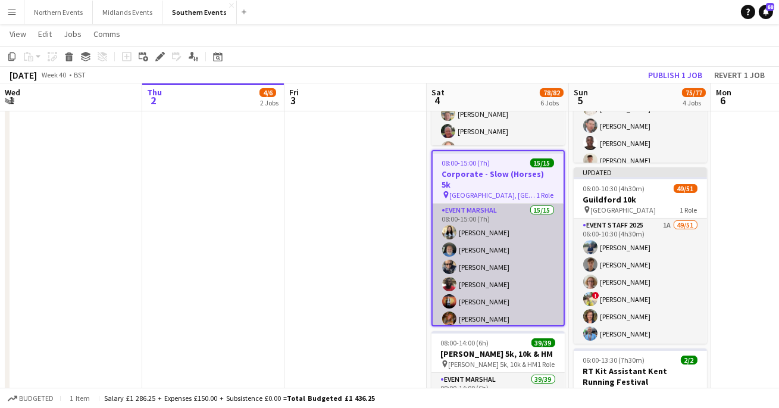
scroll to position [266, 0]
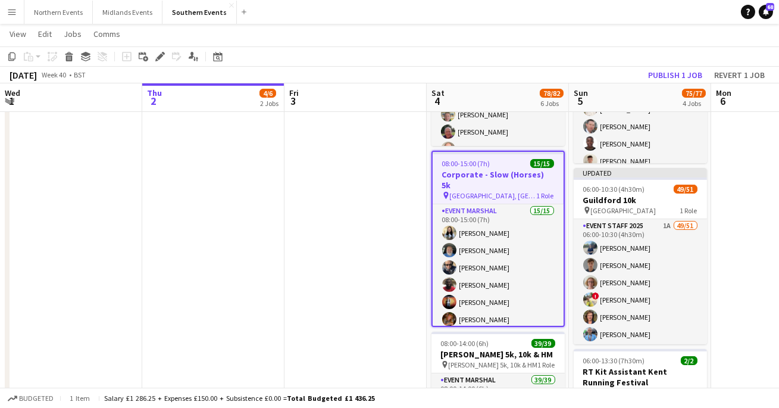
click at [11, 12] on app-icon "Menu" at bounding box center [12, 12] width 10 height 10
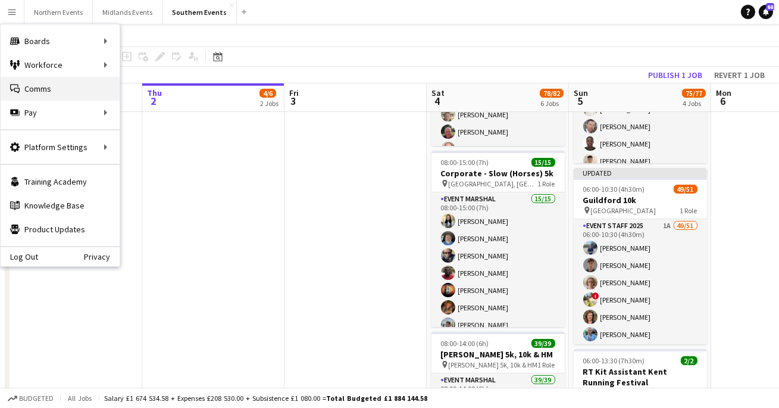
click at [79, 91] on link "Comms Comms" at bounding box center [60, 89] width 119 height 24
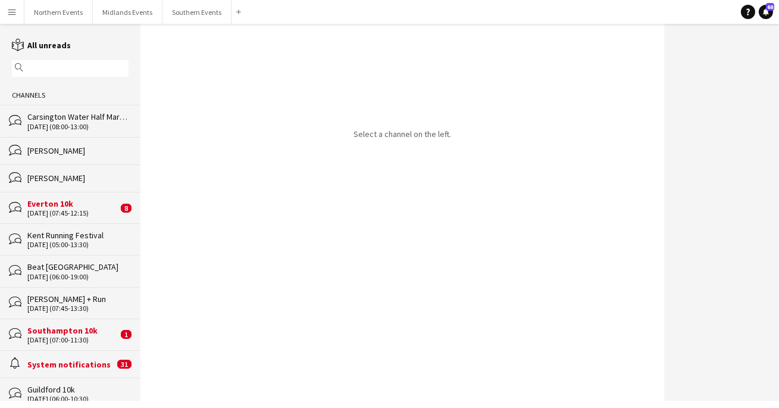
click at [101, 168] on div "bubbles [PERSON_NAME]" at bounding box center [70, 177] width 140 height 27
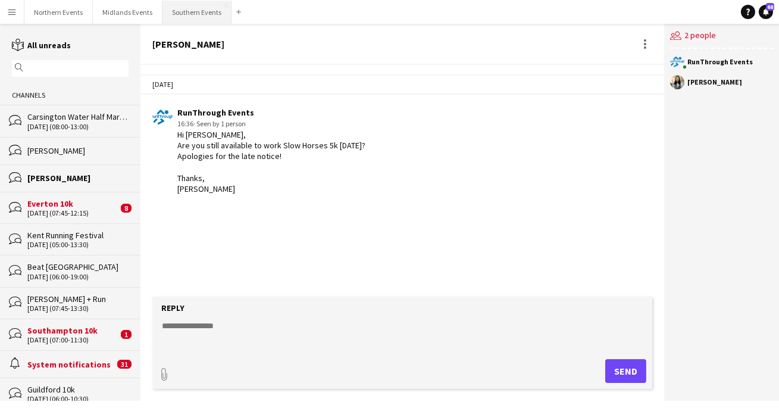
click at [180, 13] on button "Southern Events Close" at bounding box center [197, 12] width 69 height 23
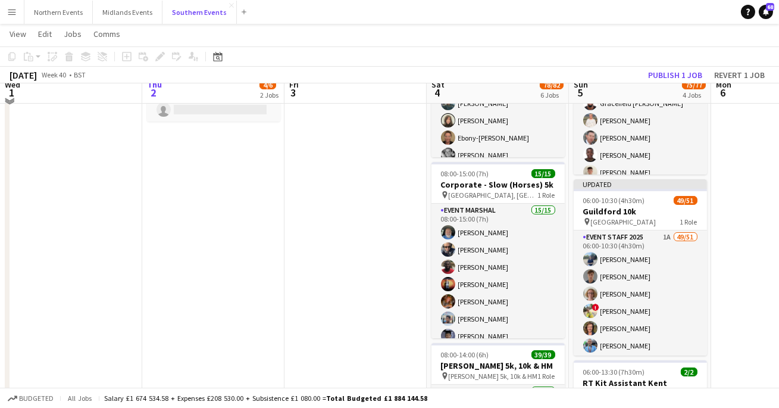
scroll to position [261, 0]
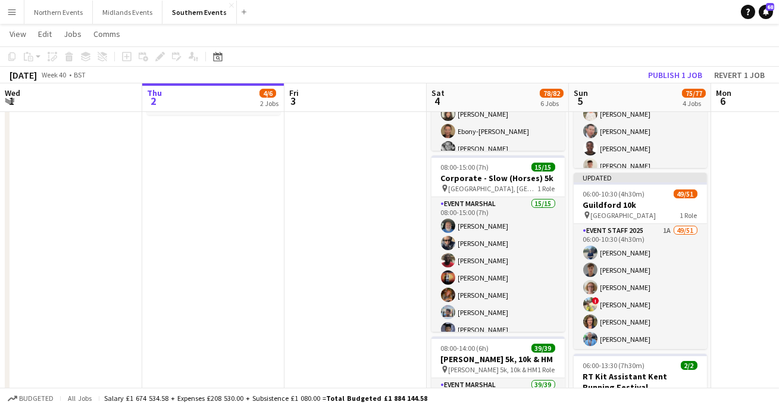
click at [17, 14] on button "Menu" at bounding box center [12, 12] width 24 height 24
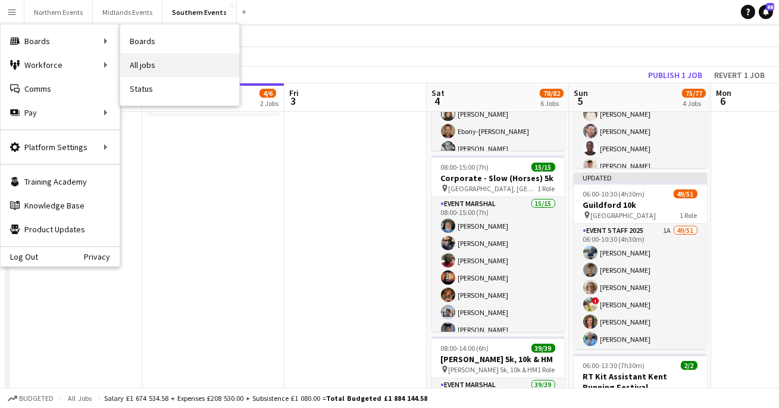
click at [144, 65] on link "All jobs" at bounding box center [179, 65] width 119 height 24
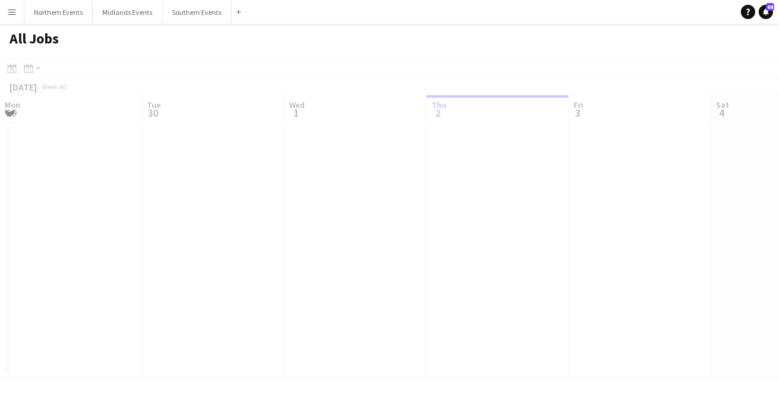
scroll to position [0, 285]
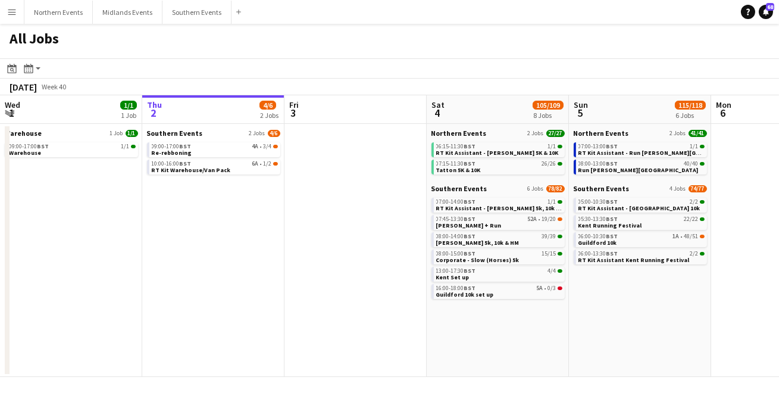
click at [14, 7] on app-icon "Menu" at bounding box center [12, 12] width 10 height 10
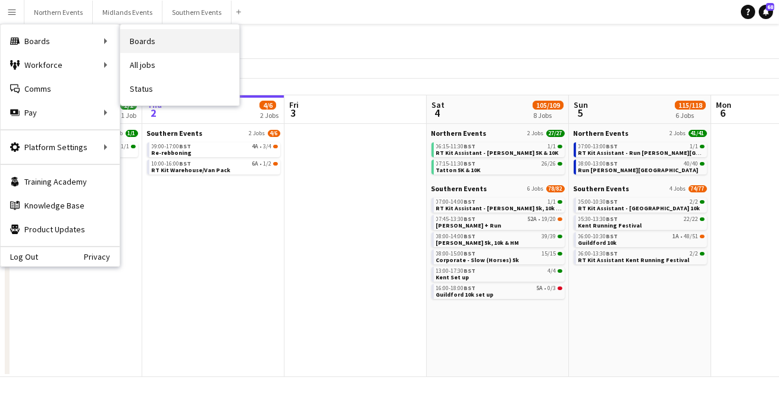
click at [143, 38] on link "Boards" at bounding box center [179, 41] width 119 height 24
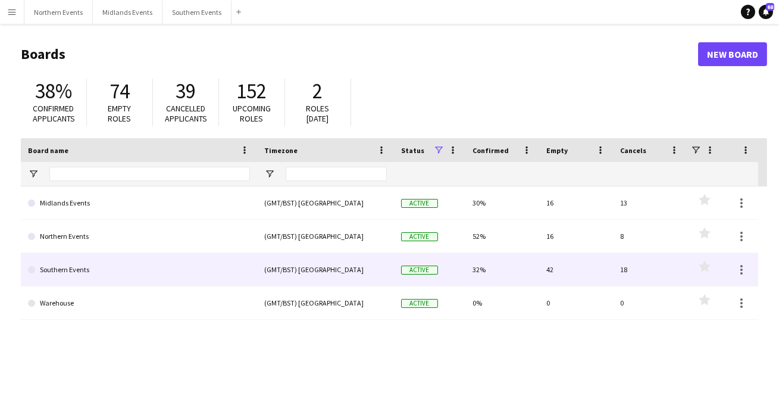
click at [148, 267] on link "Southern Events" at bounding box center [139, 269] width 222 height 33
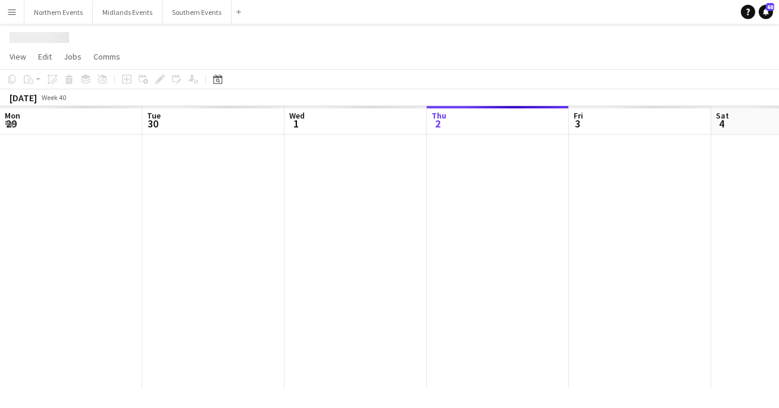
scroll to position [0, 285]
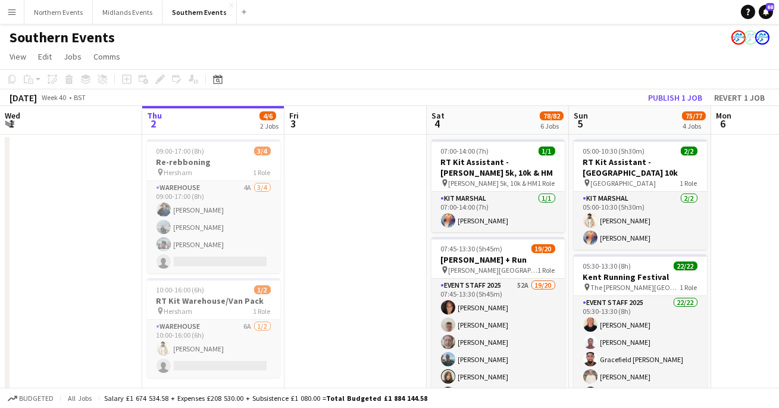
click at [18, 29] on h1 "Southern Events" at bounding box center [62, 38] width 105 height 18
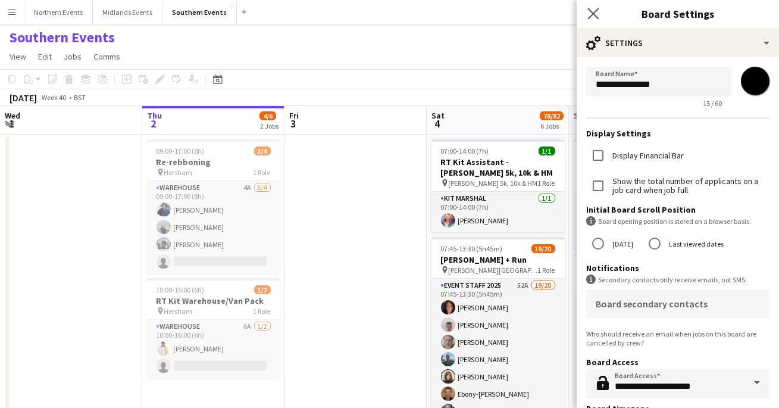
click at [587, 11] on app-icon "Close pop-in" at bounding box center [593, 13] width 17 height 17
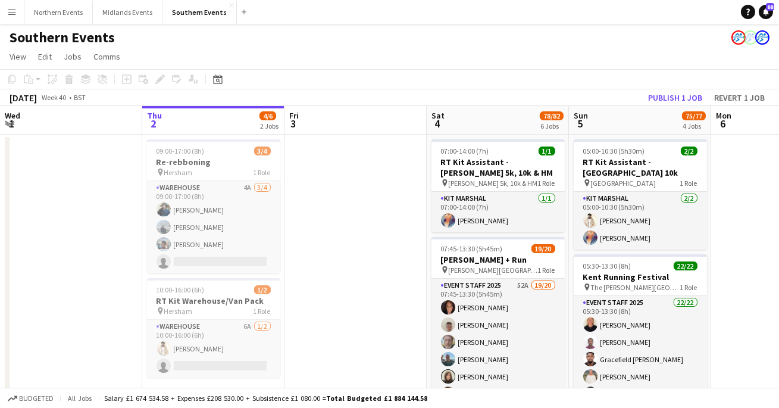
click at [13, 11] on app-icon "Menu" at bounding box center [12, 12] width 10 height 10
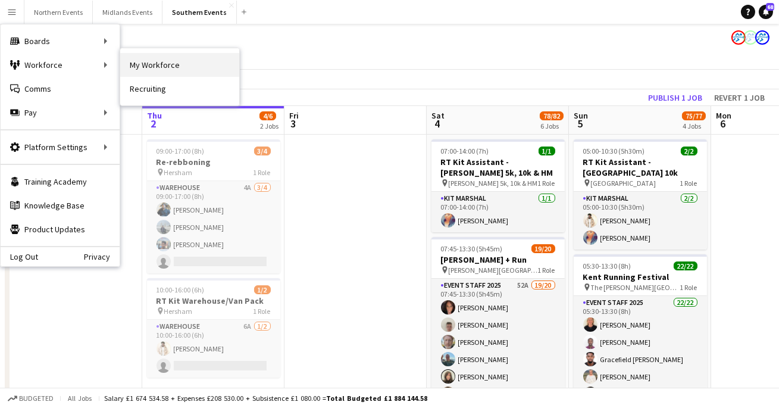
click at [136, 68] on link "My Workforce" at bounding box center [179, 65] width 119 height 24
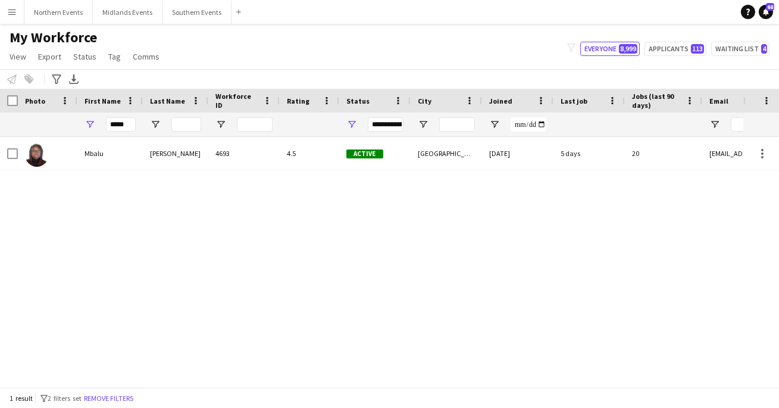
click at [383, 124] on div "**********" at bounding box center [386, 124] width 36 height 14
click at [255, 208] on div "[PERSON_NAME] 4693 4.5 Active [GEOGRAPHIC_DATA] [DATE] 5 days 20 [EMAIL_ADDRESS…" at bounding box center [372, 262] width 744 height 250
click at [381, 130] on div "**********" at bounding box center [386, 124] width 36 height 14
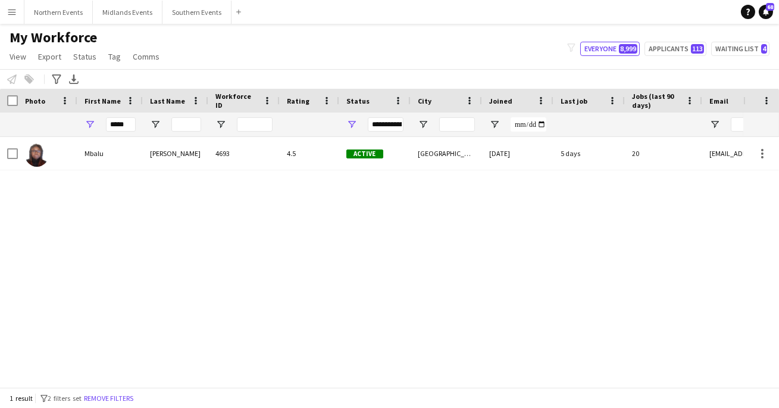
click at [284, 182] on div "[PERSON_NAME] 4693 4.5 Active [GEOGRAPHIC_DATA] [DATE] 5 days 20 [EMAIL_ADDRESS…" at bounding box center [372, 262] width 744 height 250
click at [18, 3] on button "Menu" at bounding box center [12, 12] width 24 height 24
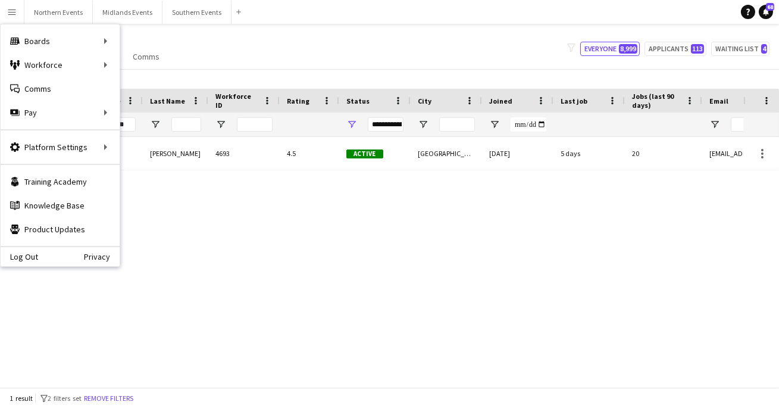
click at [190, 39] on div "My Workforce View Views Default view New view Update view Delete view Edit name…" at bounding box center [389, 49] width 779 height 40
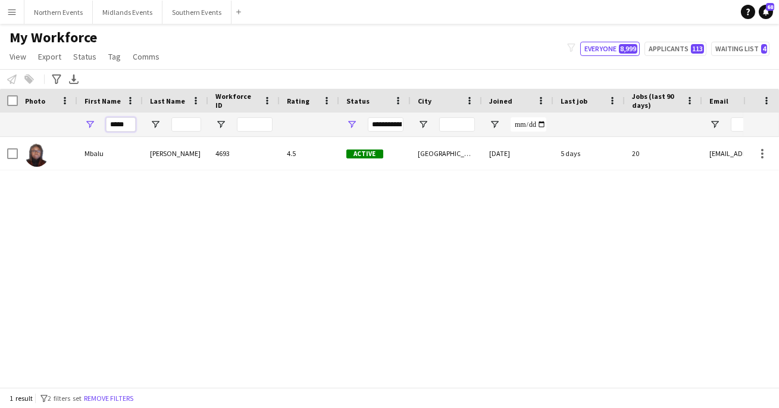
click at [120, 122] on input "*****" at bounding box center [121, 124] width 30 height 14
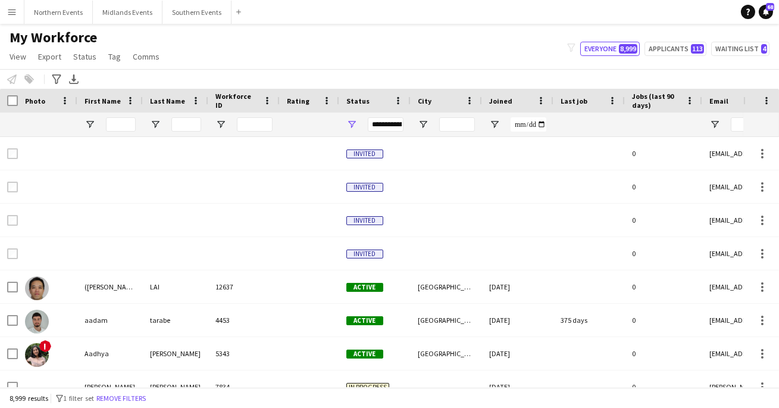
click at [16, 21] on button "Menu" at bounding box center [12, 12] width 24 height 24
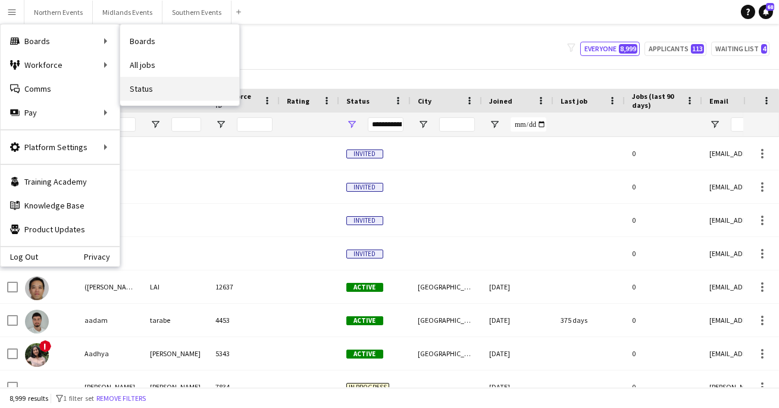
click at [139, 90] on link "Status" at bounding box center [179, 89] width 119 height 24
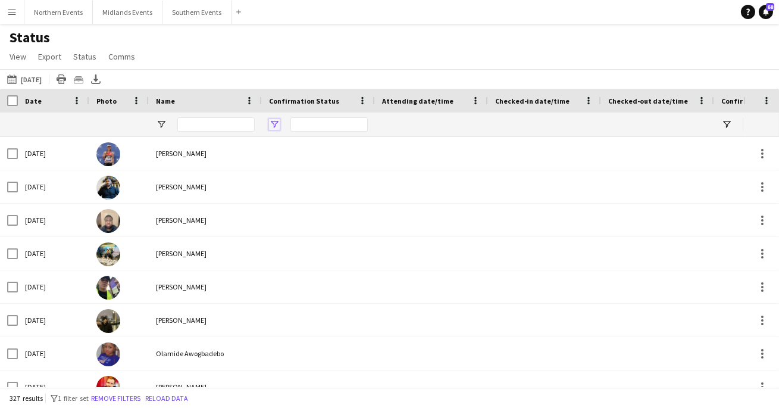
click at [276, 122] on span "Open Filter Menu" at bounding box center [274, 124] width 11 height 11
click at [164, 124] on span "Open Filter Menu" at bounding box center [161, 124] width 11 height 11
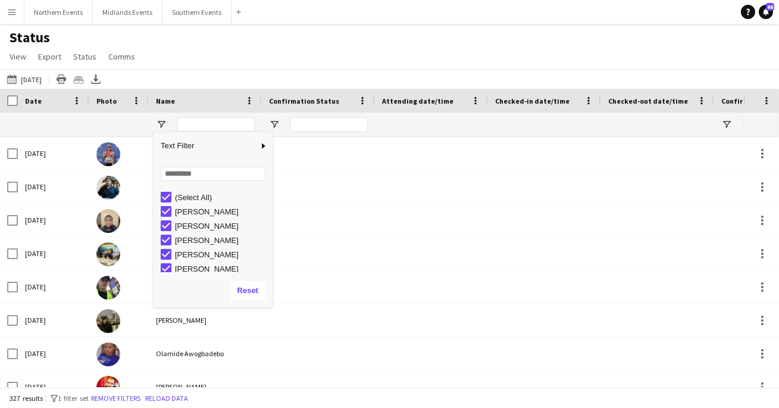
click at [335, 34] on div "Status View Views Default view New view Update view Delete view Edit name Custo…" at bounding box center [389, 49] width 779 height 40
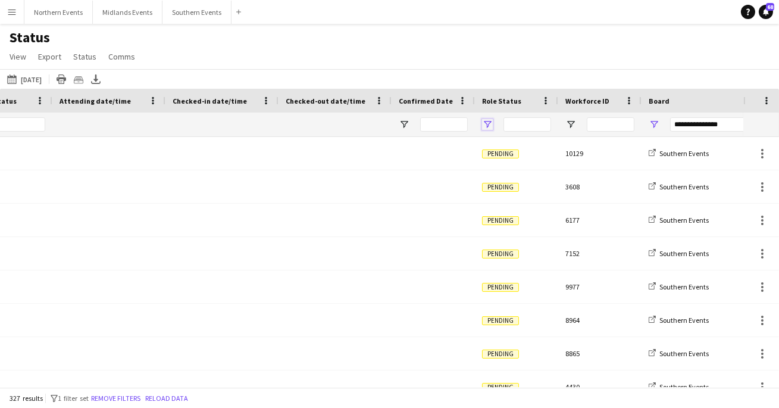
click at [488, 120] on span "Open Filter Menu" at bounding box center [487, 124] width 11 height 11
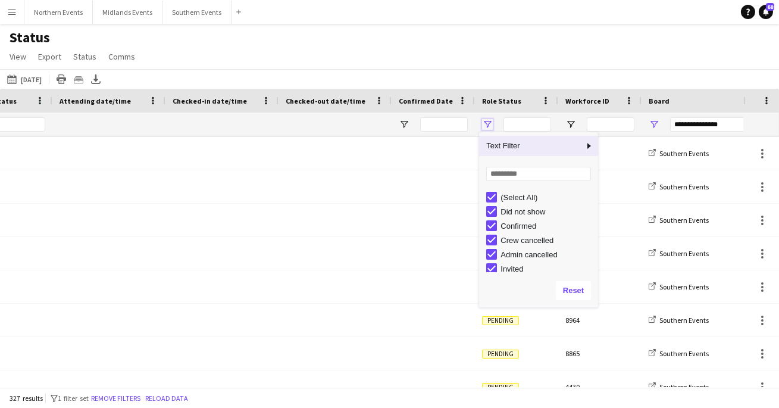
click at [488, 120] on span "Open Filter Menu" at bounding box center [487, 124] width 11 height 11
click at [662, 122] on div "**********" at bounding box center [701, 125] width 119 height 24
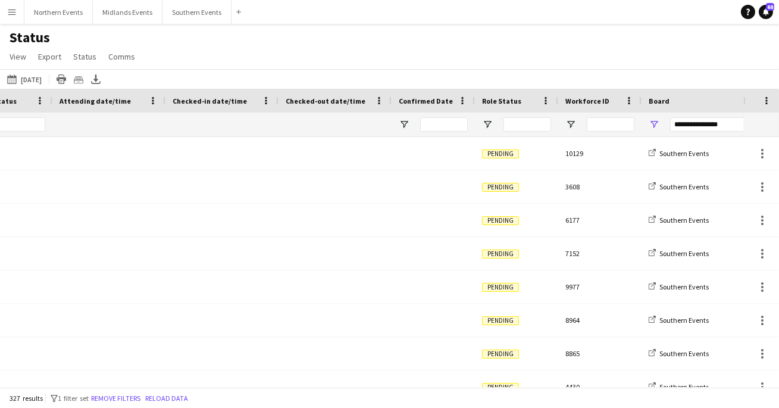
click at [662, 122] on div "**********" at bounding box center [701, 125] width 119 height 24
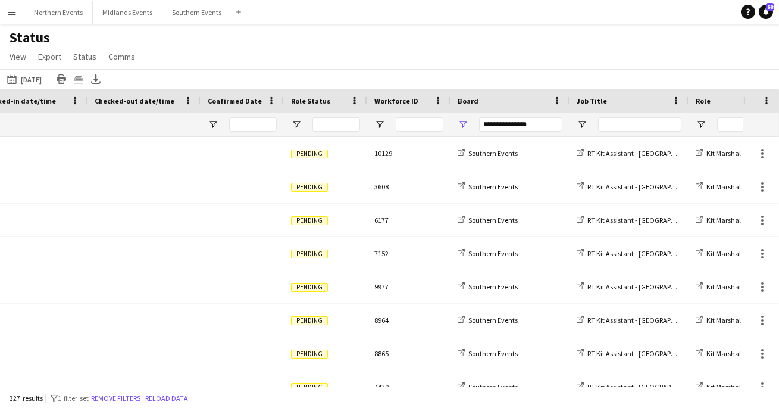
click at [572, 131] on div at bounding box center [629, 125] width 119 height 24
click at [577, 127] on span "Open Filter Menu" at bounding box center [582, 124] width 11 height 11
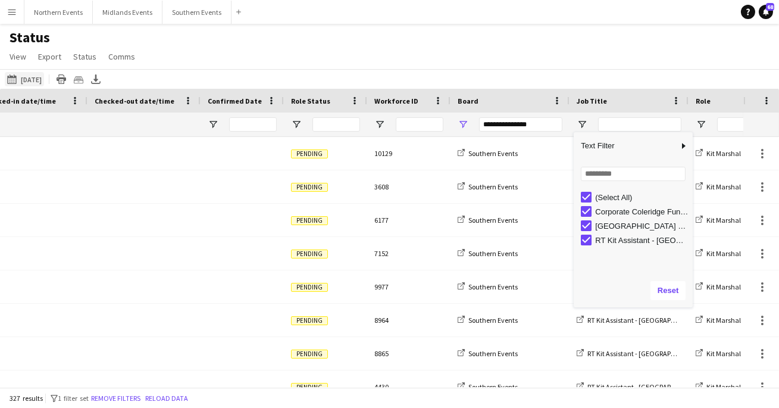
click at [39, 81] on button "[DATE] to [DATE] [DATE]" at bounding box center [24, 79] width 39 height 14
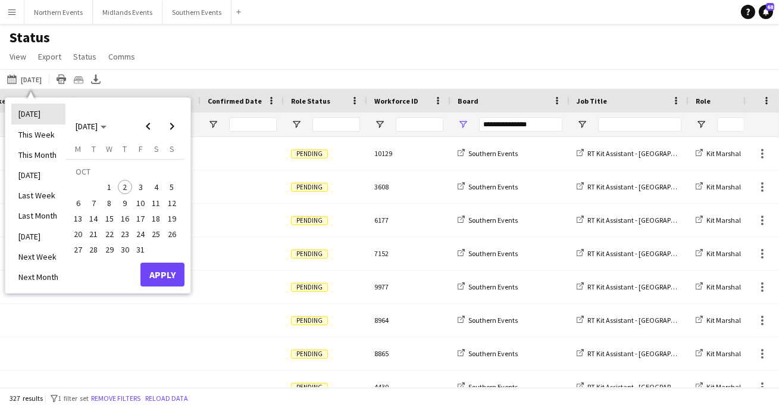
click at [43, 112] on li "[DATE]" at bounding box center [38, 114] width 54 height 20
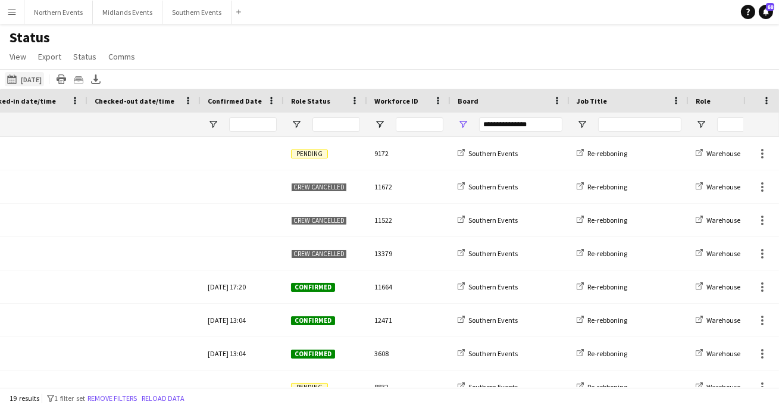
click at [28, 79] on button "[DATE] to [DATE] [DATE]" at bounding box center [24, 79] width 39 height 14
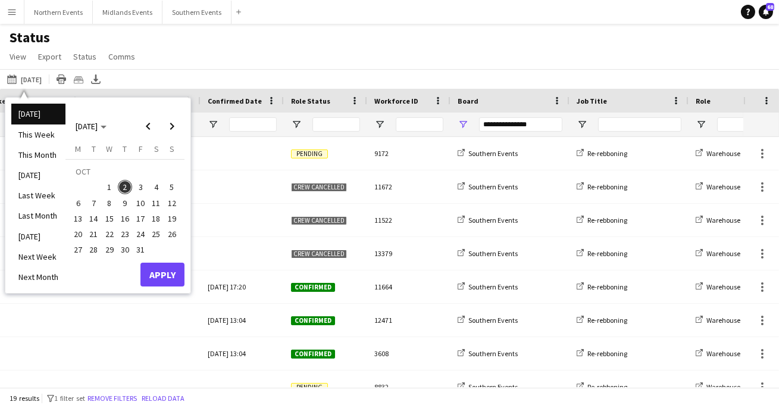
click at [154, 190] on span "4" at bounding box center [156, 187] width 14 height 14
click at [157, 271] on button "Apply" at bounding box center [162, 275] width 44 height 24
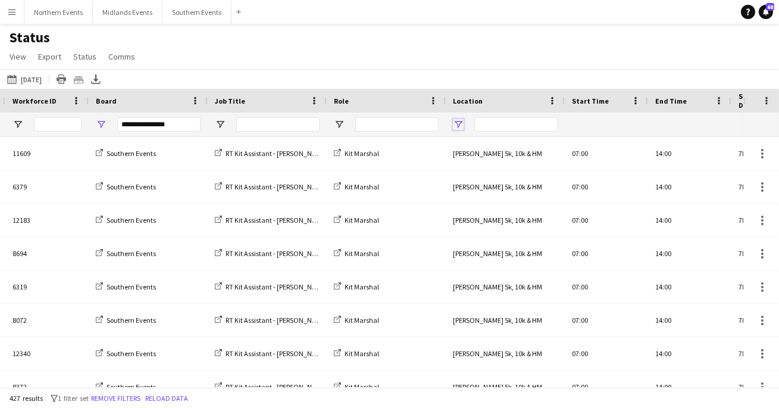
click at [459, 123] on span "Open Filter Menu" at bounding box center [458, 124] width 11 height 11
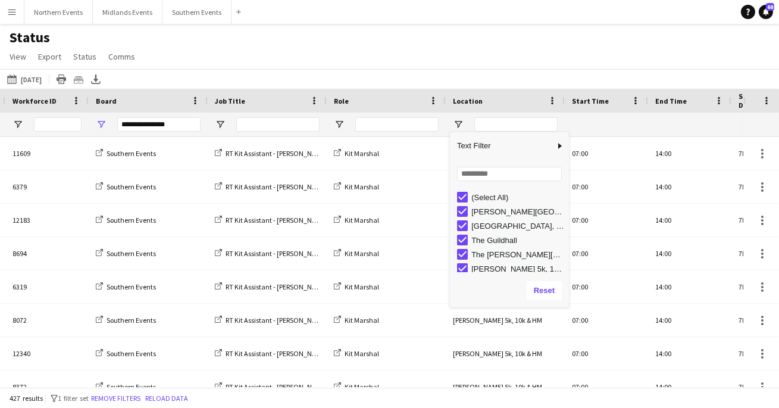
click at [488, 195] on div "(Select All)" at bounding box center [518, 197] width 94 height 9
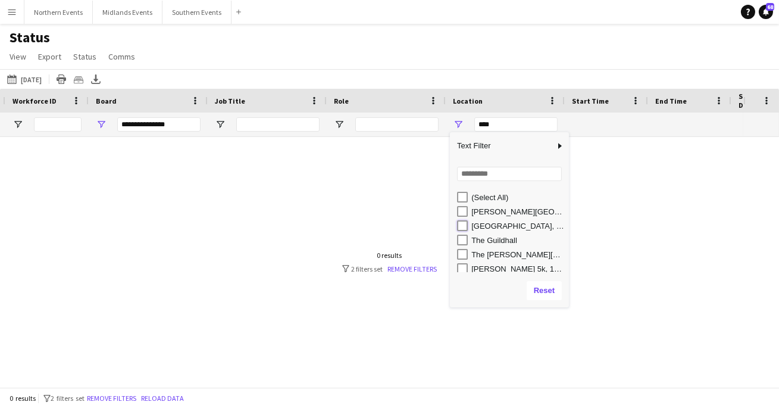
type input "**********"
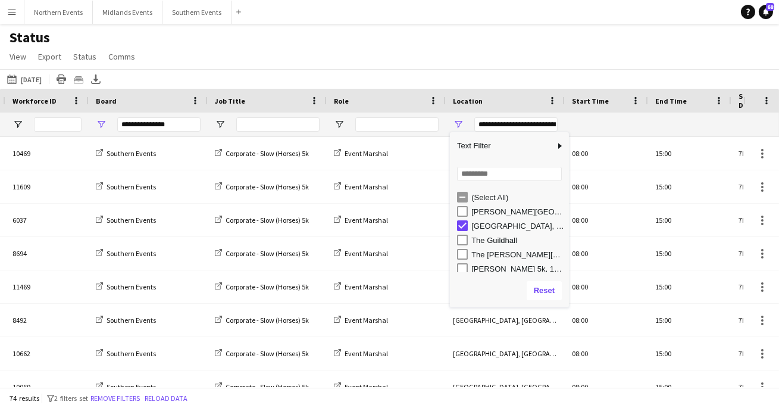
click at [518, 71] on div "[DATE] to [DATE] [DATE] [DATE] This Week This Month [DATE] Last Week Last Month…" at bounding box center [389, 79] width 779 height 20
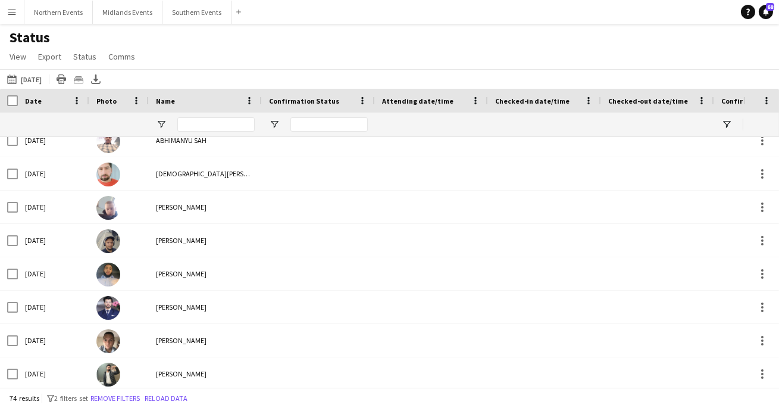
click at [280, 125] on div at bounding box center [318, 125] width 113 height 24
click at [276, 123] on span "Open Filter Menu" at bounding box center [274, 124] width 11 height 11
type input "**********"
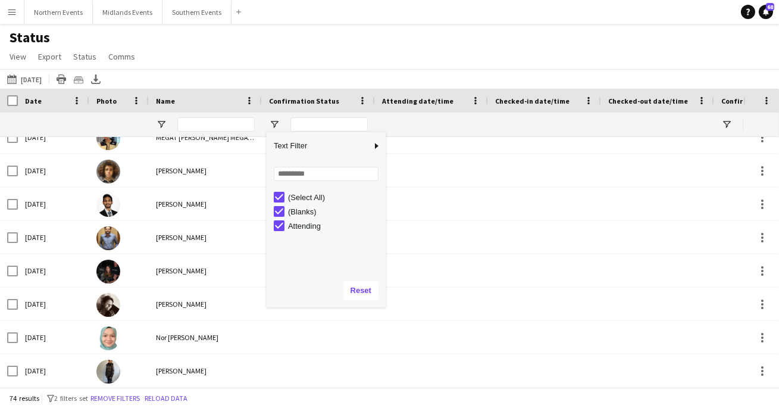
click at [227, 54] on div "Status View Views Default view New view Update view Delete view Edit name Custo…" at bounding box center [389, 49] width 779 height 40
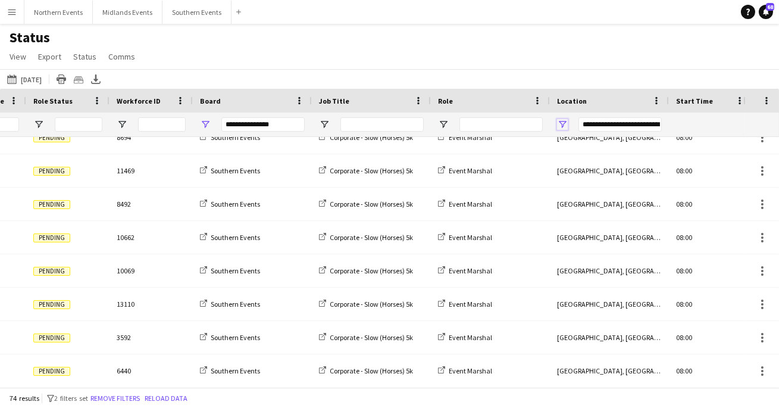
click at [567, 128] on span "Open Filter Menu" at bounding box center [562, 124] width 11 height 11
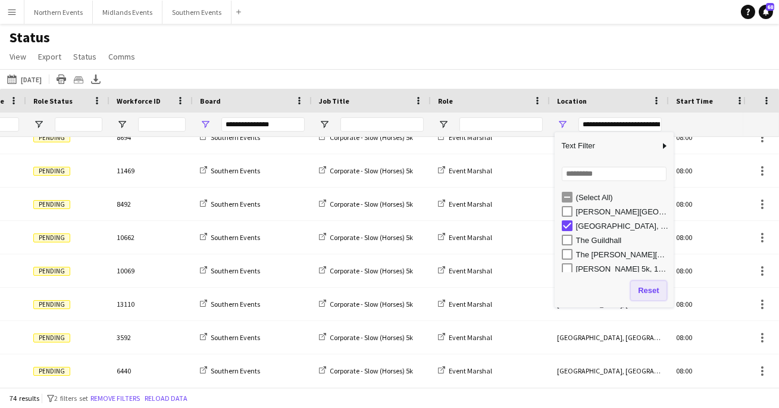
click at [639, 294] on button "Reset" at bounding box center [648, 290] width 35 height 19
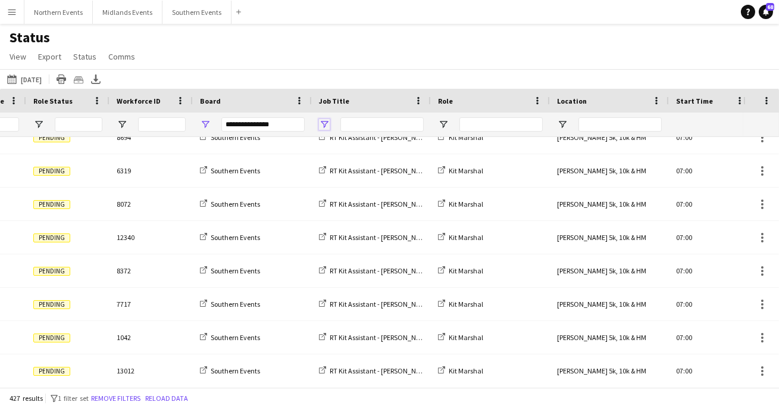
click at [326, 123] on span "Open Filter Menu" at bounding box center [324, 124] width 11 height 11
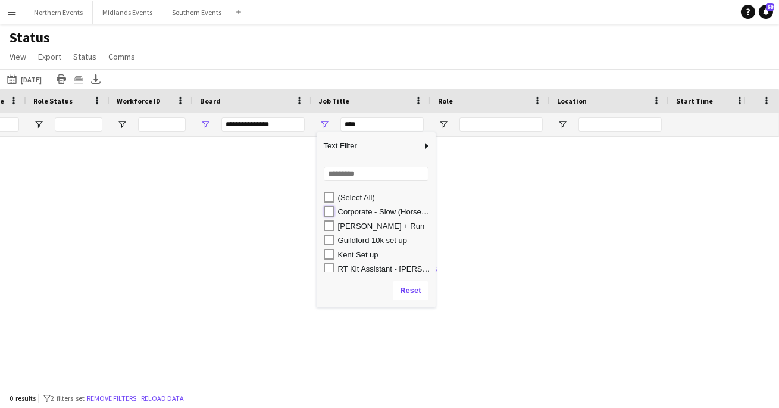
type input "**********"
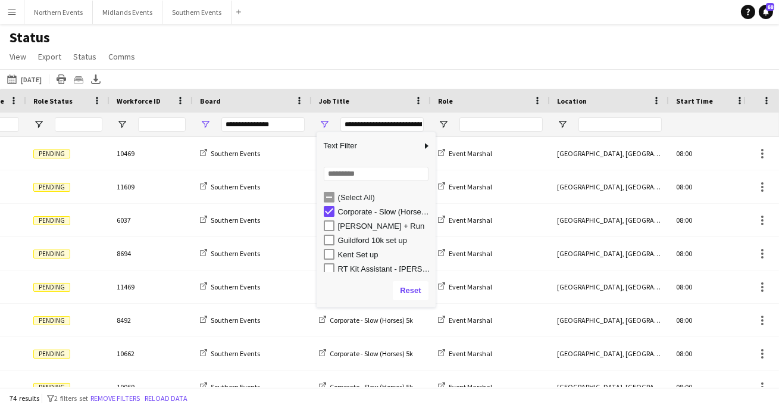
click at [348, 60] on div "Status View Views Default view New view Update view Delete view Edit name Custo…" at bounding box center [389, 49] width 779 height 40
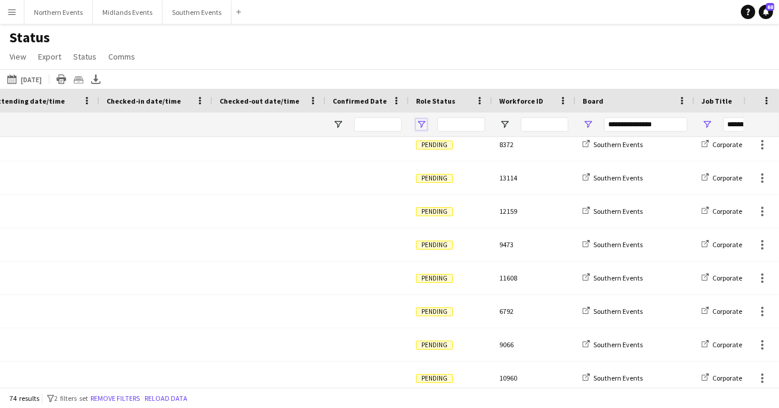
click at [423, 119] on span "Open Filter Menu" at bounding box center [421, 124] width 11 height 11
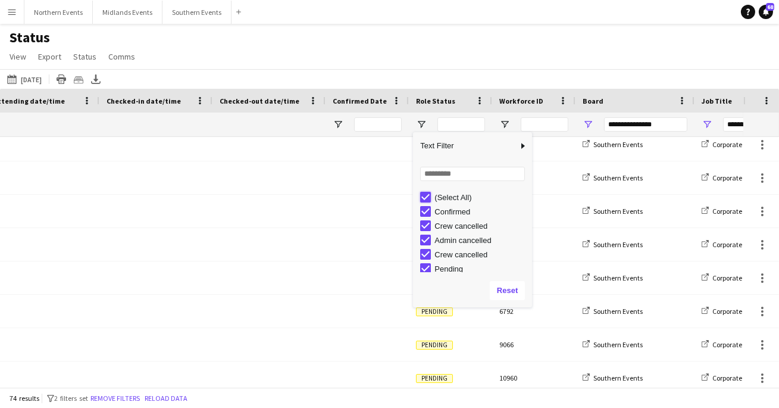
type input "***"
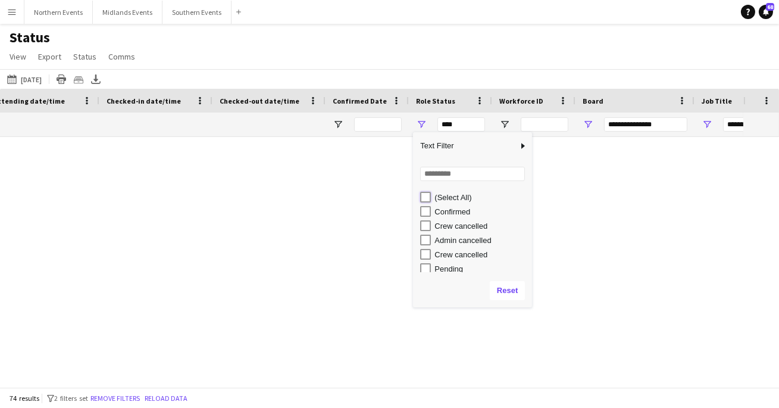
type input "***"
type input "**********"
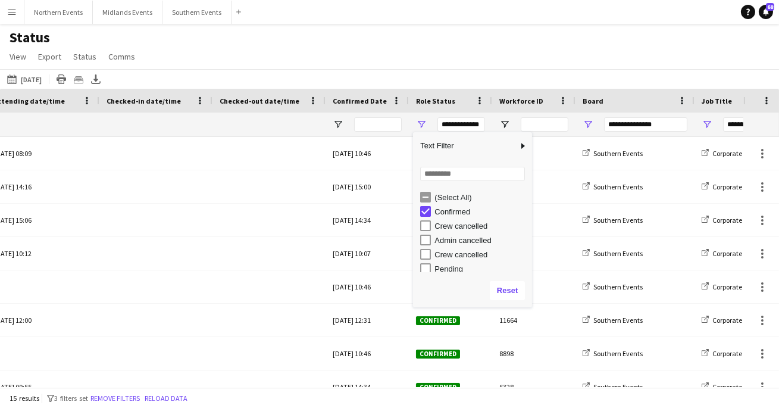
click at [460, 58] on div "Status View Views Default view New view Update view Delete view Edit name Custo…" at bounding box center [389, 49] width 779 height 40
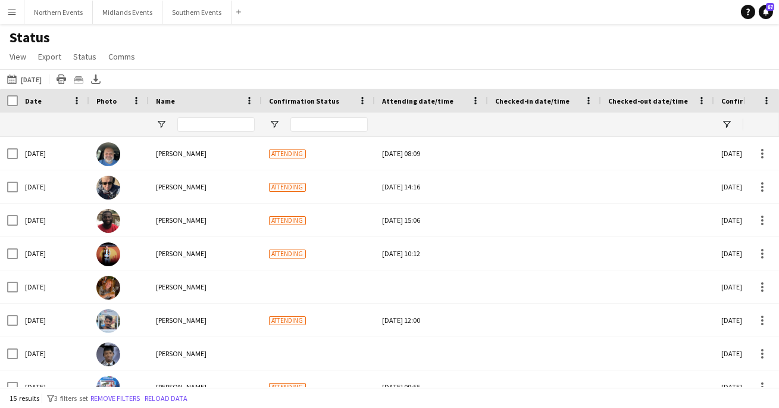
click at [11, 12] on app-icon "Menu" at bounding box center [12, 12] width 10 height 10
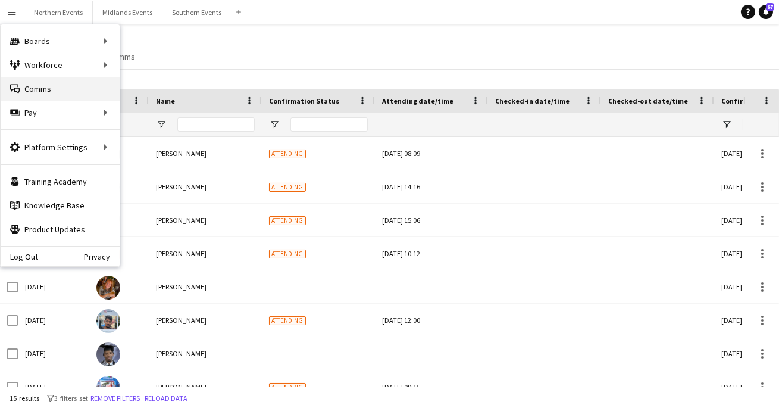
click at [62, 91] on link "Comms Comms" at bounding box center [60, 89] width 119 height 24
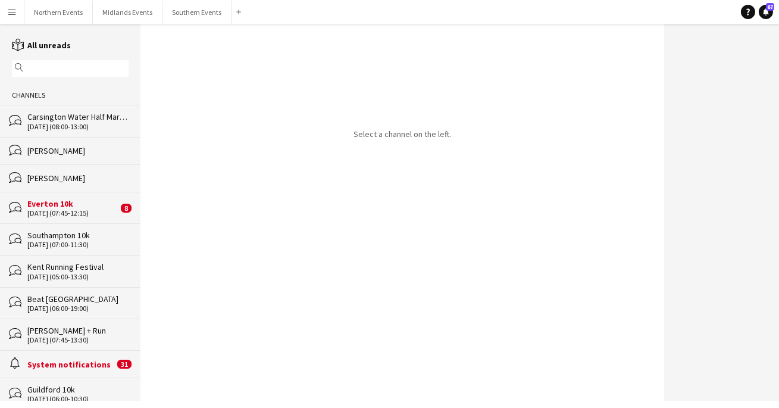
click at [99, 159] on div "bubbles [PERSON_NAME]" at bounding box center [70, 150] width 140 height 27
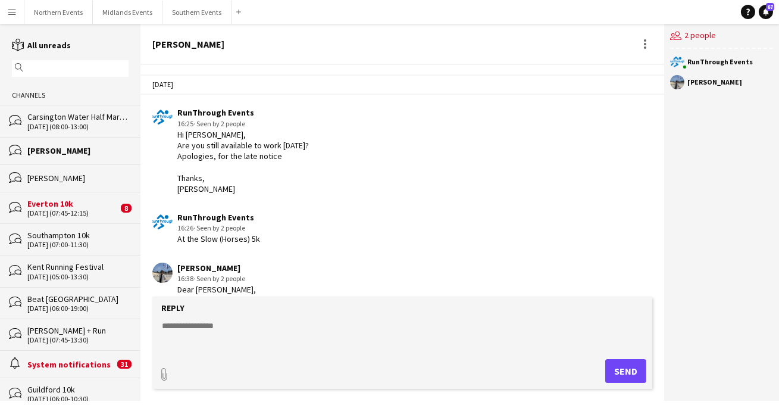
scroll to position [199, 0]
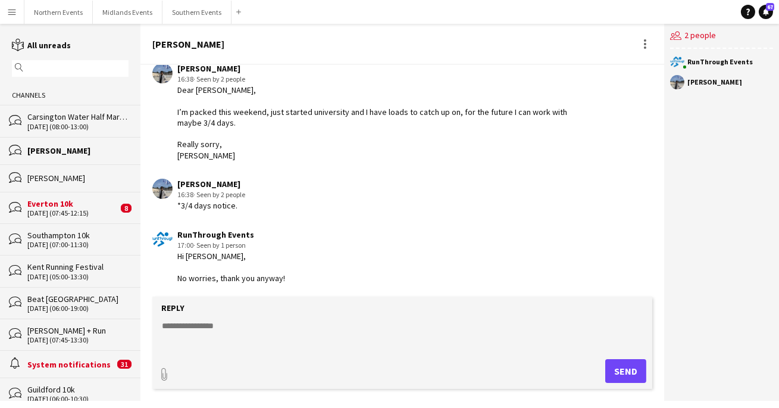
click at [92, 177] on div "[PERSON_NAME]" at bounding box center [77, 178] width 101 height 11
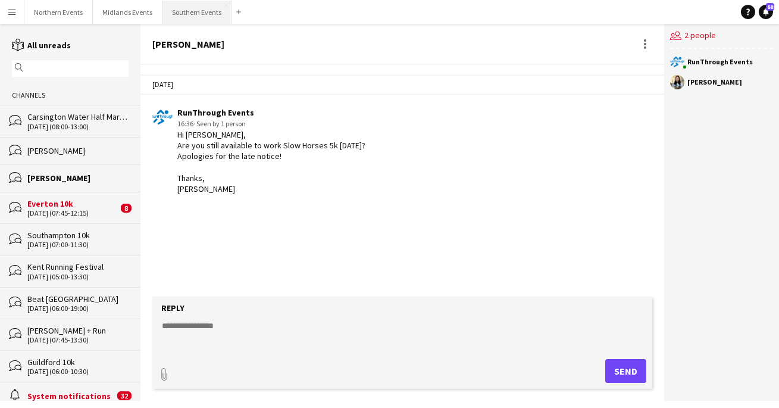
click at [173, 17] on button "Southern Events Close" at bounding box center [197, 12] width 69 height 23
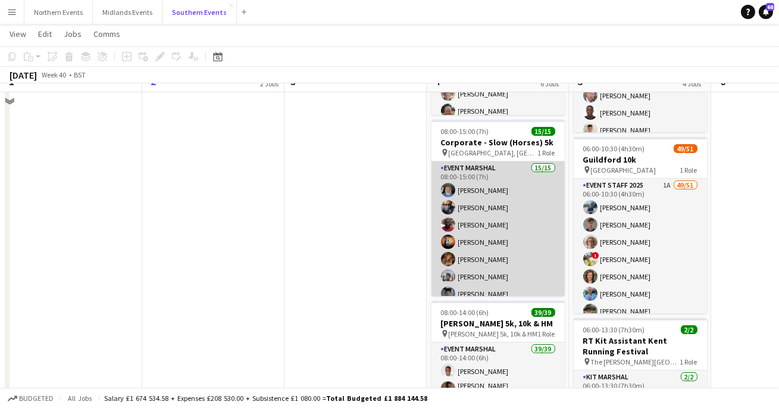
scroll to position [277, 0]
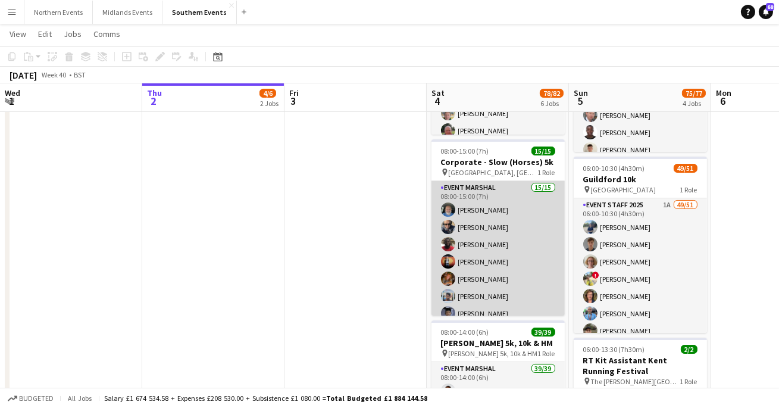
click at [486, 234] on app-card-role "Event Marshal 15/15 08:00-15:00 (7h) [PERSON_NAME] [PERSON_NAME] [PERSON_NAME] …" at bounding box center [498, 324] width 133 height 286
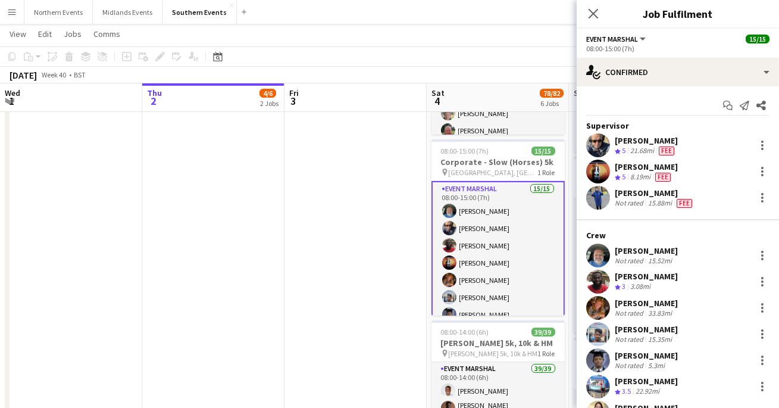
click at [12, 11] on app-icon "Menu" at bounding box center [12, 12] width 10 height 10
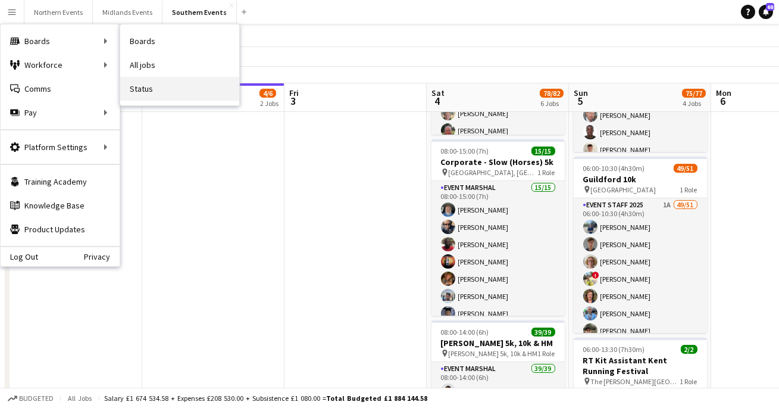
click at [140, 83] on link "Status" at bounding box center [179, 89] width 119 height 24
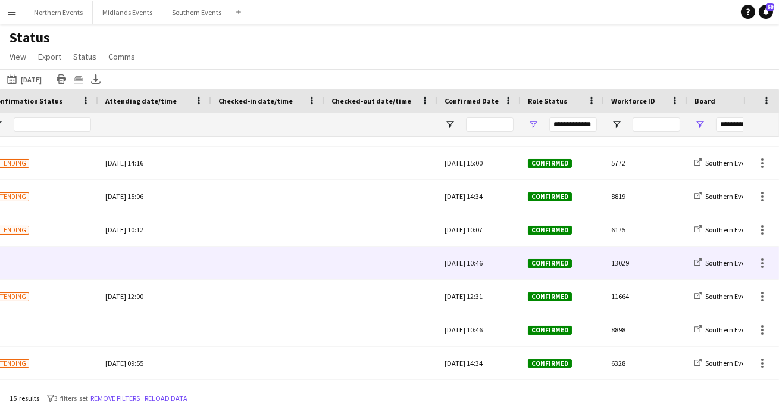
scroll to position [0, 296]
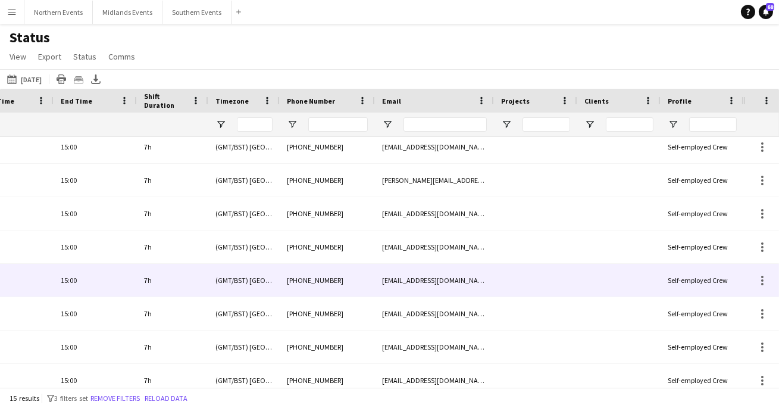
drag, startPoint x: 380, startPoint y: 282, endPoint x: 477, endPoint y: 285, distance: 97.1
click at [477, 285] on div "[EMAIL_ADDRESS][DOMAIN_NAME]" at bounding box center [434, 280] width 119 height 33
drag, startPoint x: 461, startPoint y: 280, endPoint x: 397, endPoint y: 286, distance: 64.6
click at [397, 286] on div "[EMAIL_ADDRESS][DOMAIN_NAME]" at bounding box center [434, 280] width 119 height 33
click at [401, 274] on div "[EMAIL_ADDRESS][DOMAIN_NAME]" at bounding box center [434, 280] width 119 height 33
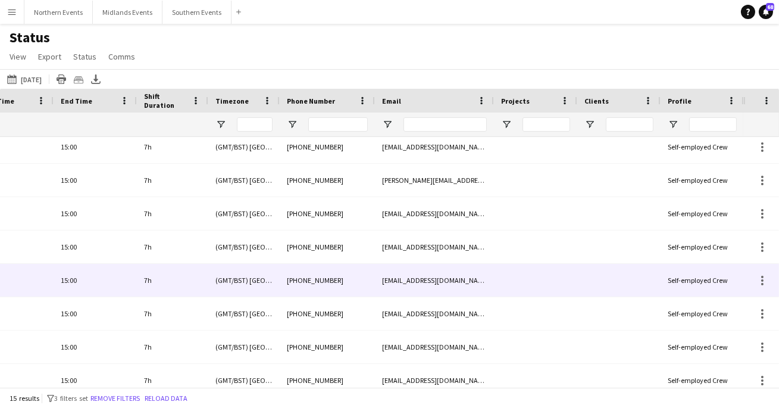
click at [401, 280] on div "[EMAIL_ADDRESS][DOMAIN_NAME]" at bounding box center [434, 280] width 119 height 33
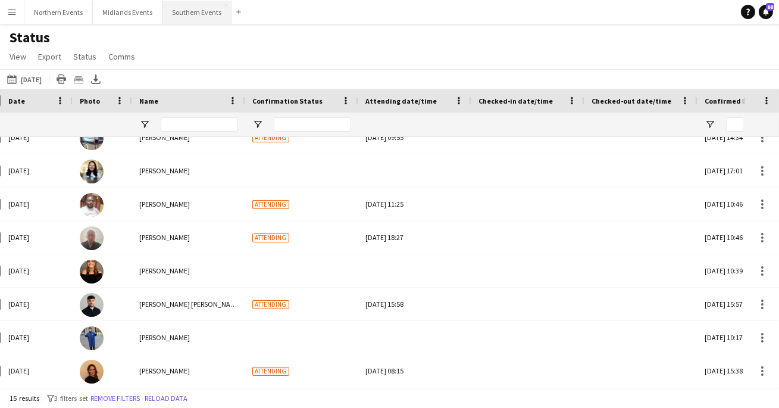
click at [179, 11] on button "Southern Events Close" at bounding box center [197, 12] width 69 height 23
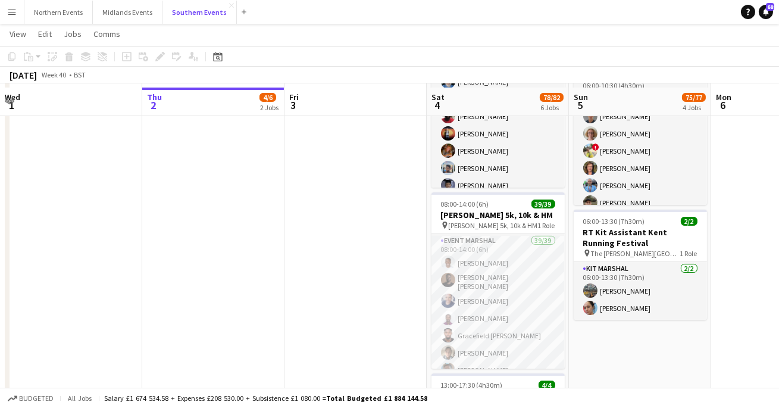
scroll to position [410, 0]
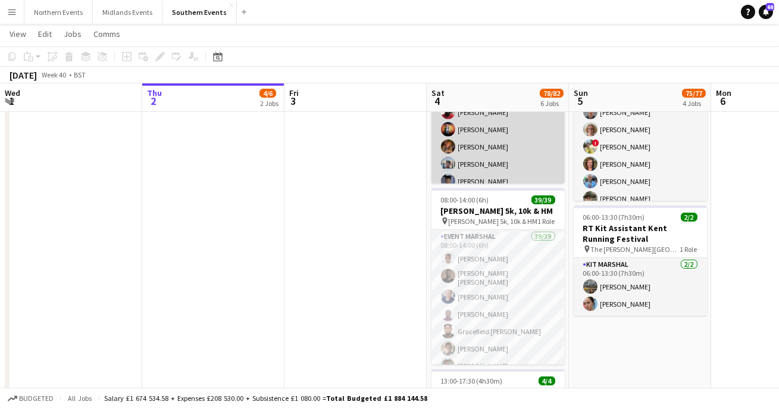
click at [491, 154] on app-card-role "Event Marshal 15/15 08:00-15:00 (7h) [PERSON_NAME] [PERSON_NAME] [PERSON_NAME] …" at bounding box center [498, 192] width 133 height 286
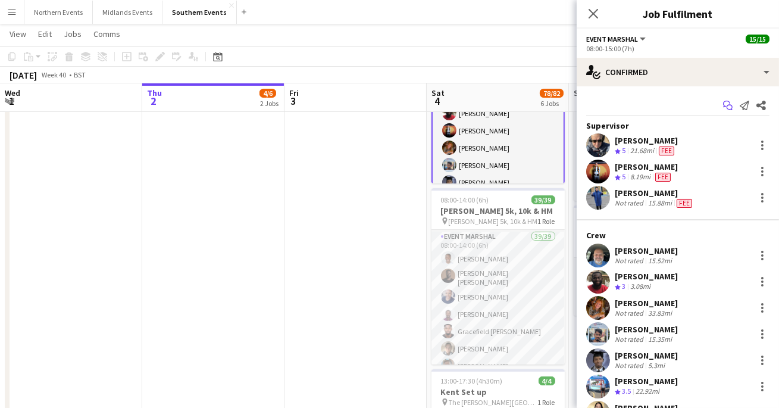
click at [729, 101] on icon at bounding box center [726, 104] width 7 height 7
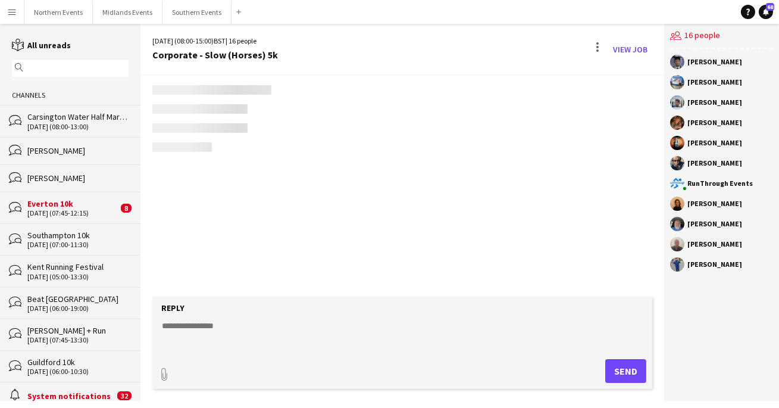
scroll to position [3447, 0]
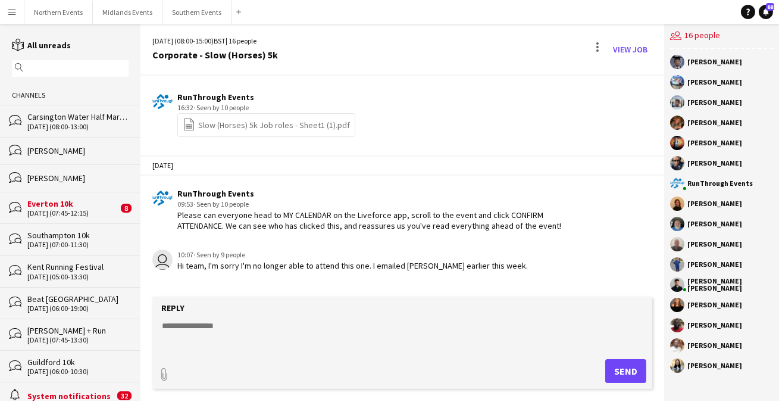
click at [224, 317] on form "Reply paperclip Send" at bounding box center [402, 342] width 500 height 92
click at [225, 326] on textarea at bounding box center [405, 335] width 488 height 31
click at [221, 333] on textarea at bounding box center [405, 335] width 488 height 31
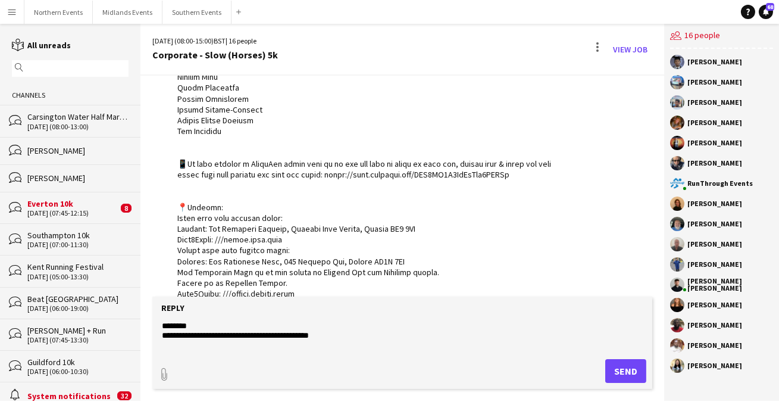
scroll to position [1998, 0]
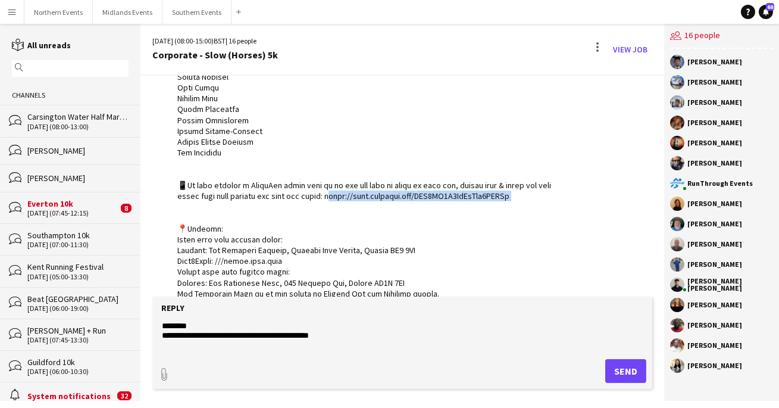
drag, startPoint x: 331, startPoint y: 195, endPoint x: 526, endPoint y: 193, distance: 195.3
click at [526, 193] on div at bounding box center [374, 217] width 394 height 921
copy div "ttps://[DOMAIN_NAME][URL]"
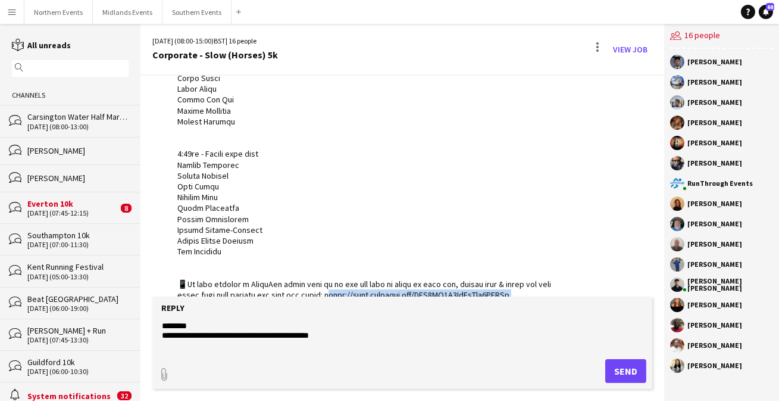
scroll to position [1851, 0]
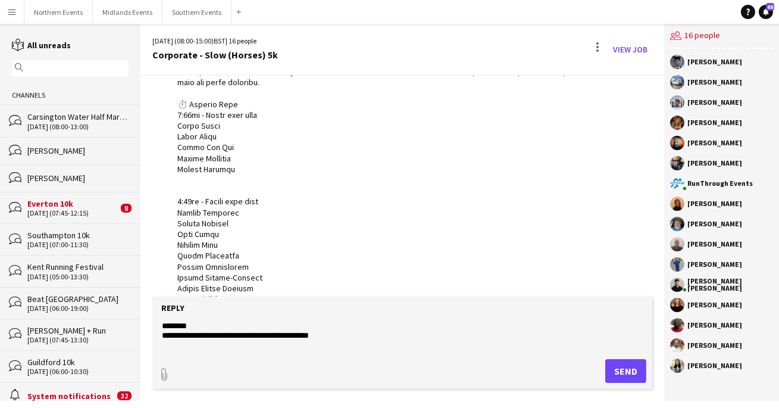
click at [358, 334] on textarea "**********" at bounding box center [405, 335] width 488 height 31
paste textarea "**********"
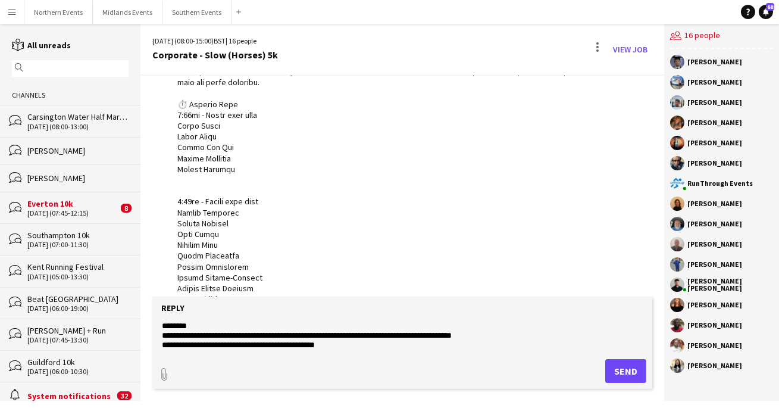
scroll to position [8, 0]
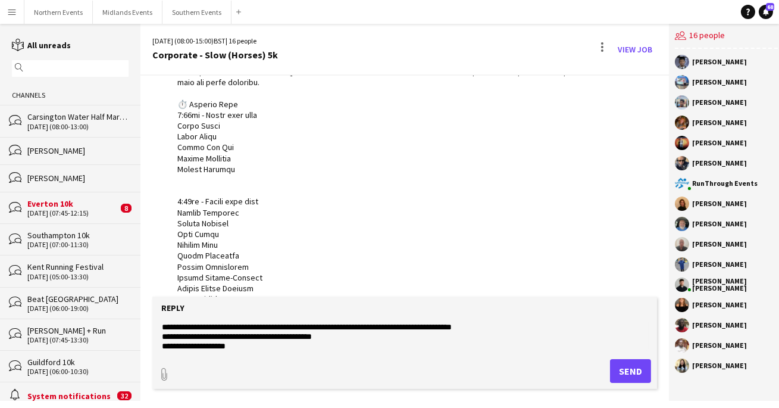
type textarea "**********"
click at [626, 371] on button "Send" at bounding box center [630, 371] width 41 height 24
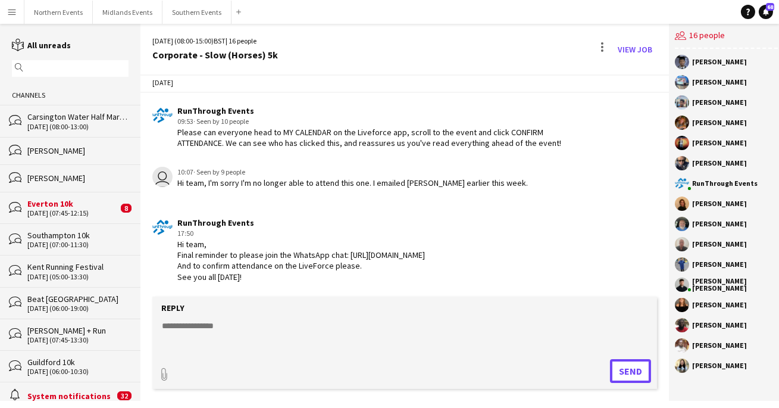
scroll to position [3530, 0]
